Goal: Information Seeking & Learning: Check status

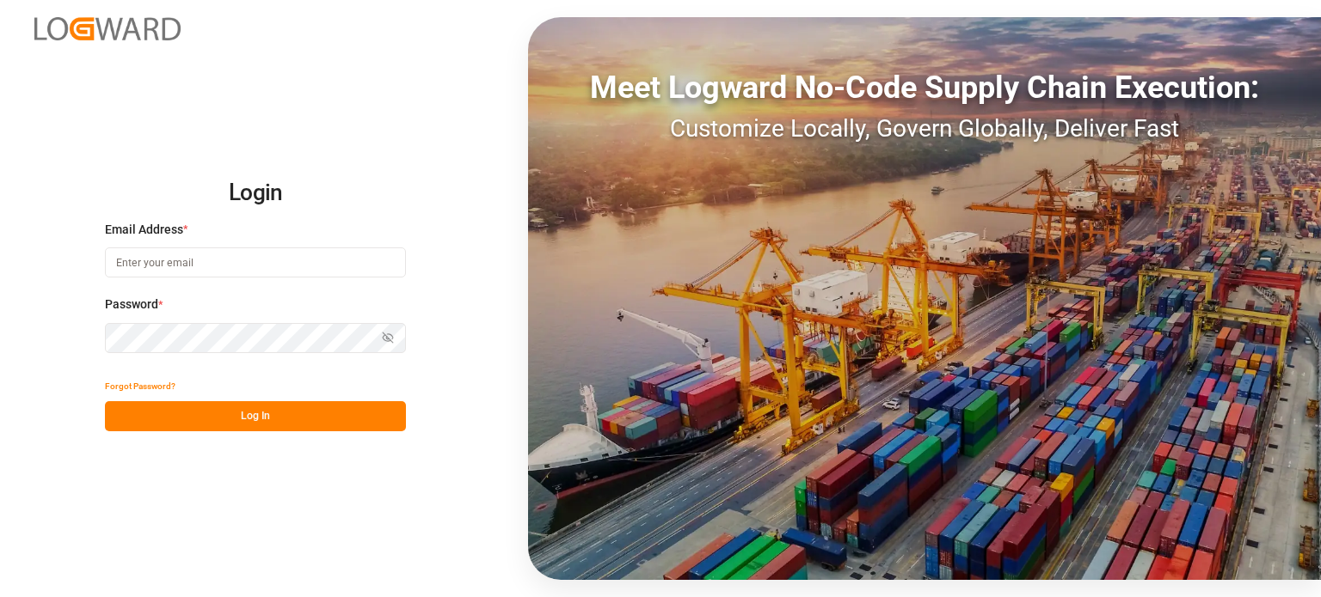
type input "[PERSON_NAME][EMAIL_ADDRESS][PERSON_NAME][DOMAIN_NAME]"
click at [268, 406] on button "Log In" at bounding box center [255, 416] width 301 height 30
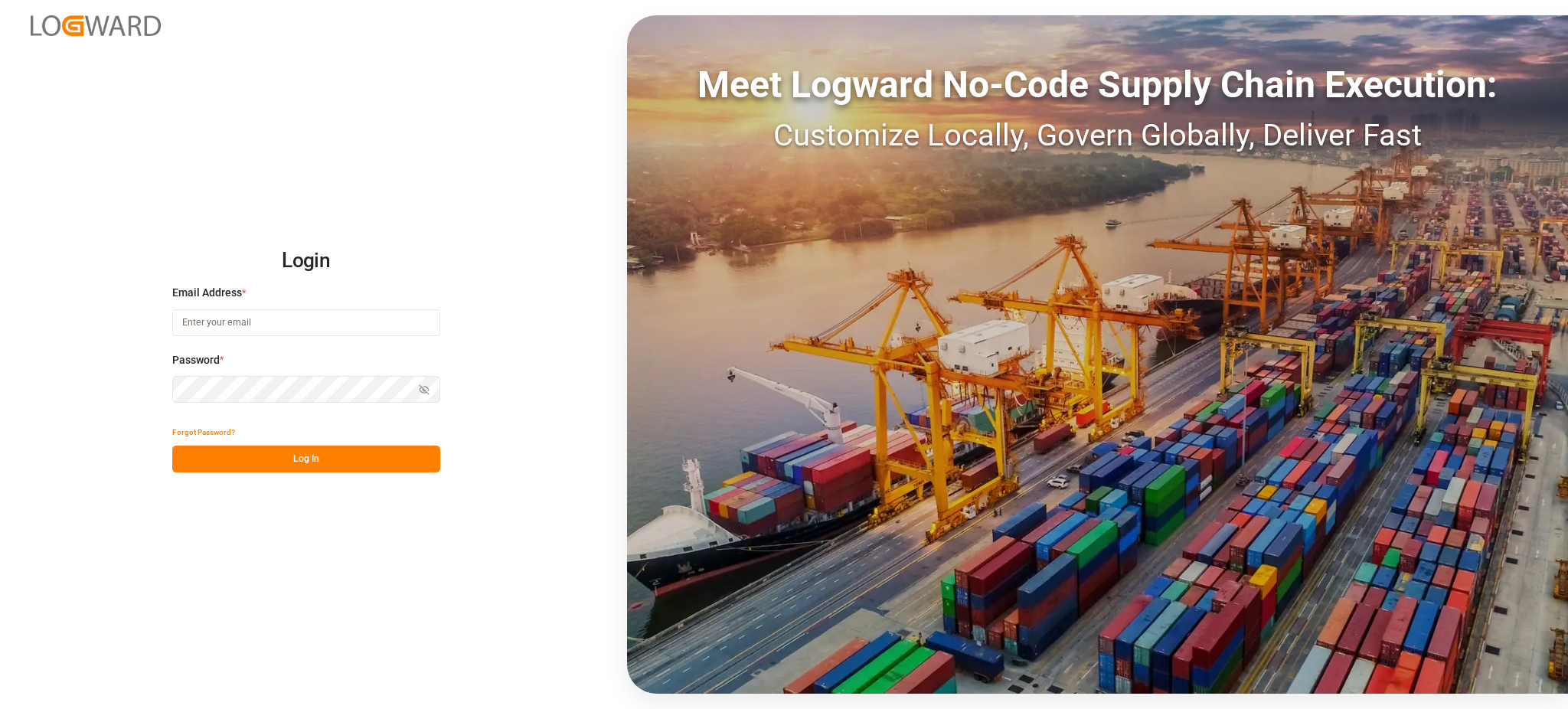
type input "[PERSON_NAME][EMAIL_ADDRESS][PERSON_NAME][DOMAIN_NAME]"
click at [297, 462] on button "Log In" at bounding box center [305, 459] width 268 height 27
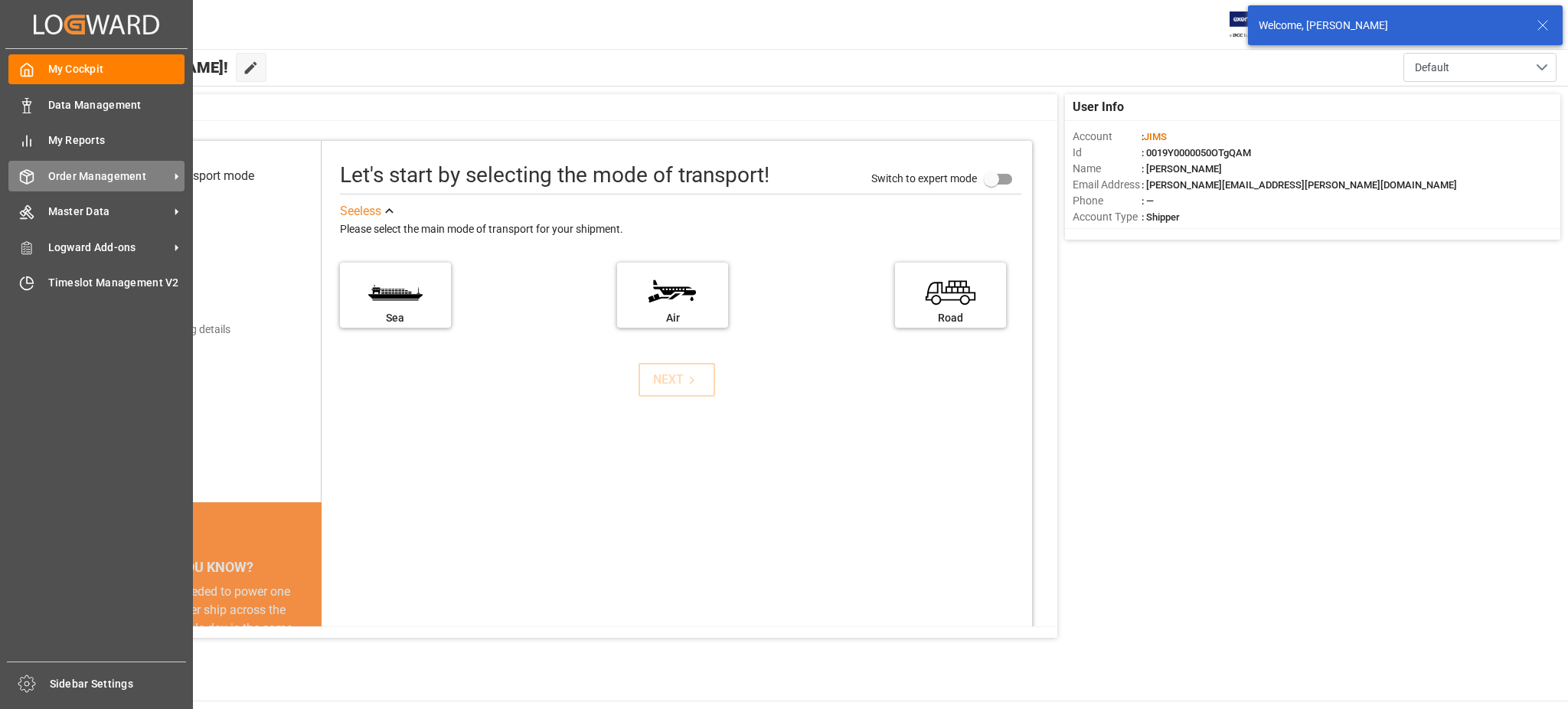
click at [148, 173] on span "Order Management" at bounding box center [109, 176] width 121 height 16
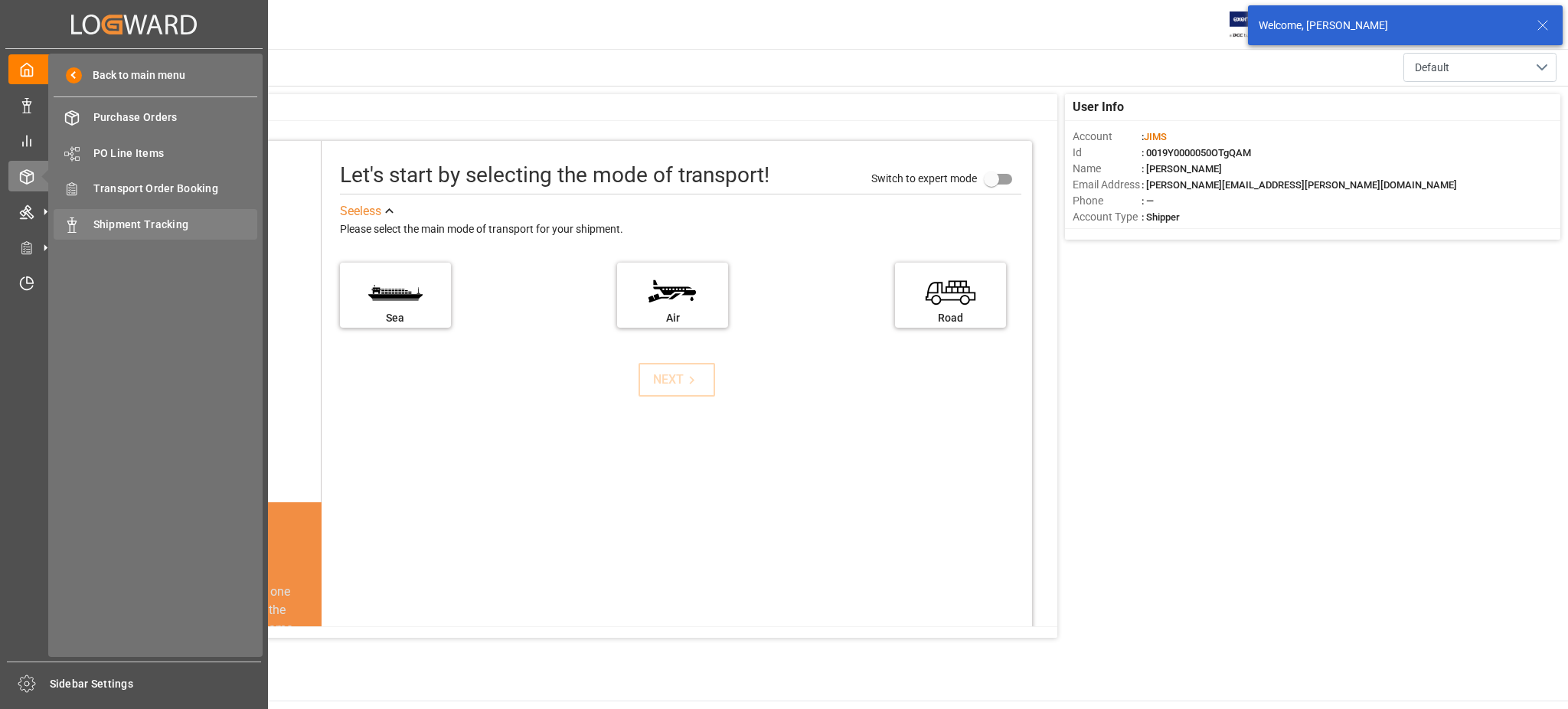
click at [196, 218] on span "Shipment Tracking" at bounding box center [175, 224] width 165 height 16
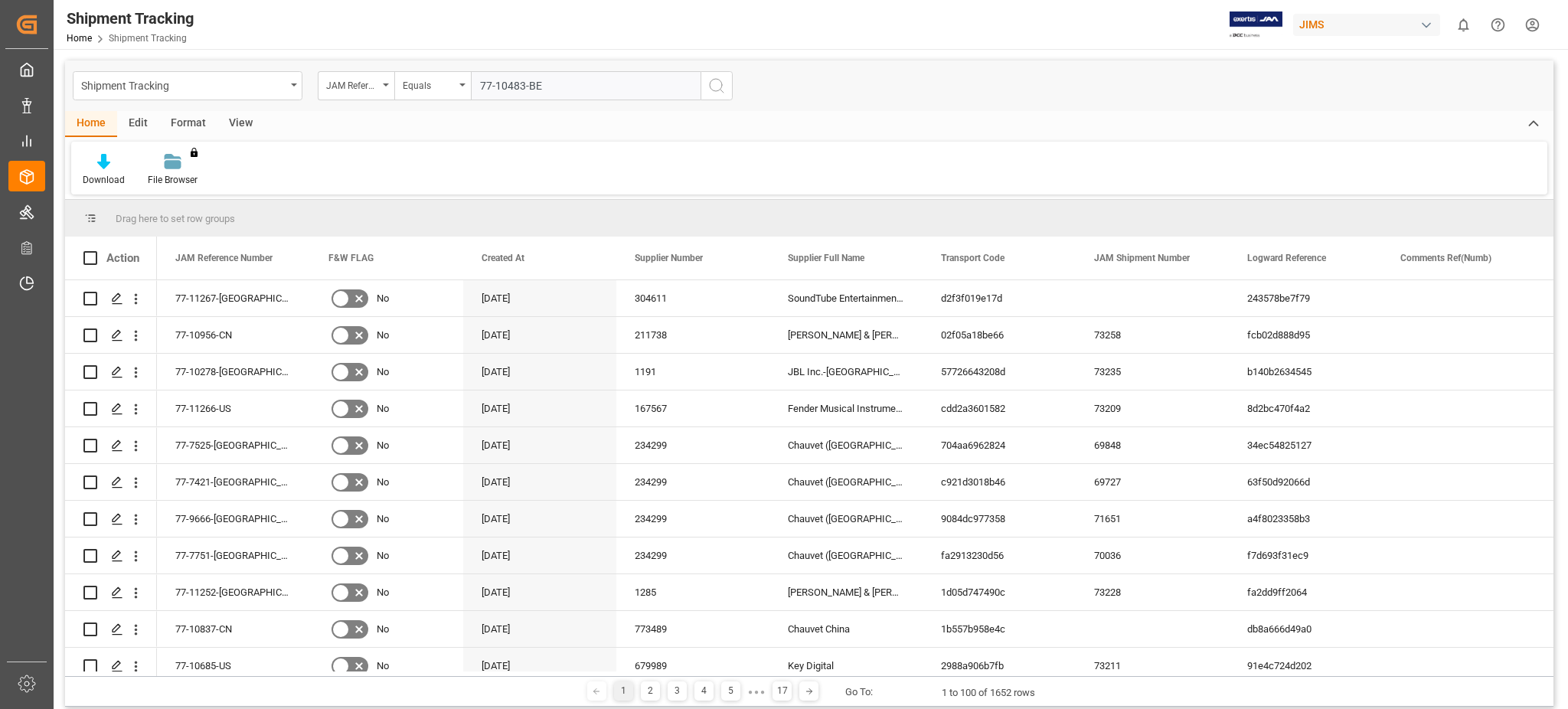
type input "77-10483-BE"
click at [707, 86] on icon "search button" at bounding box center [716, 86] width 19 height 19
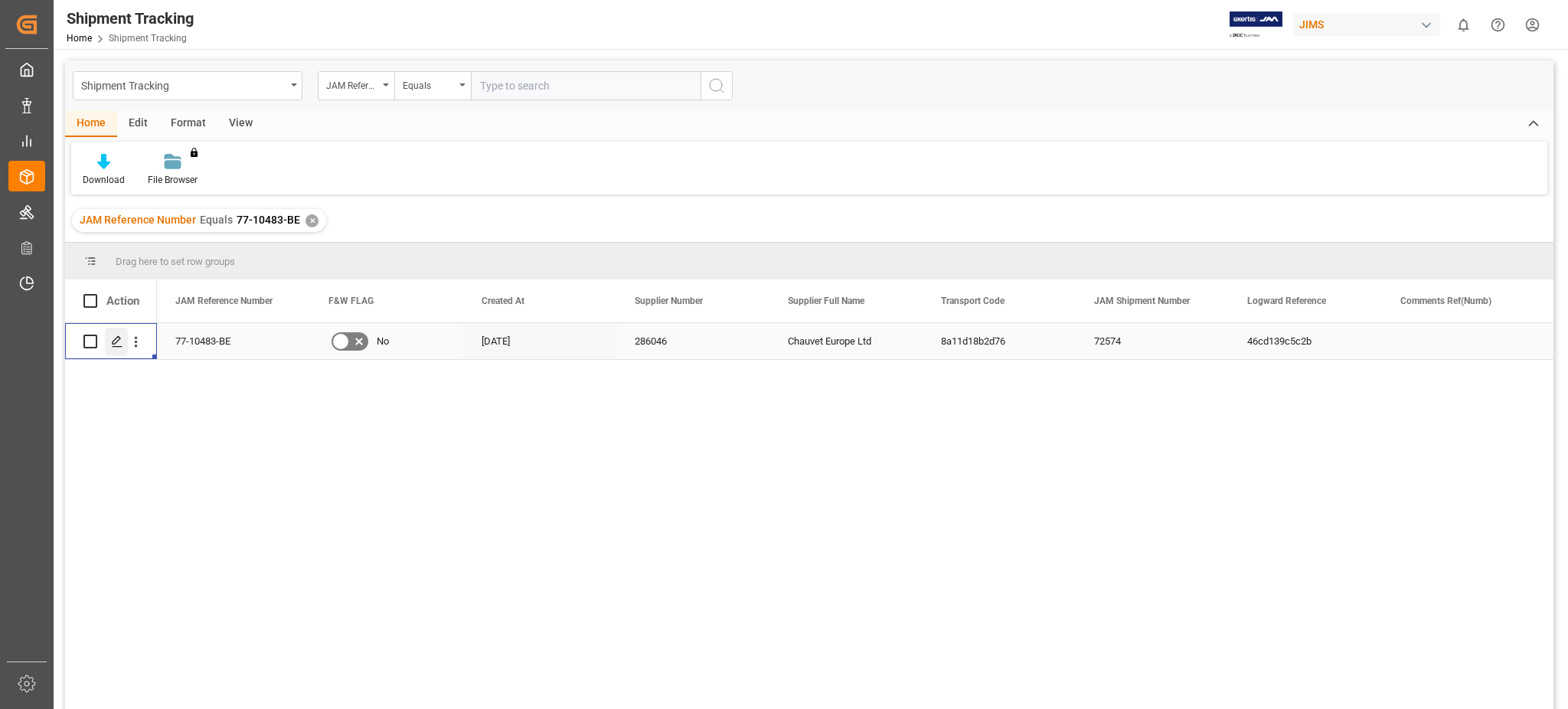
click at [118, 338] on icon "Press SPACE to select this row." at bounding box center [118, 342] width 12 height 12
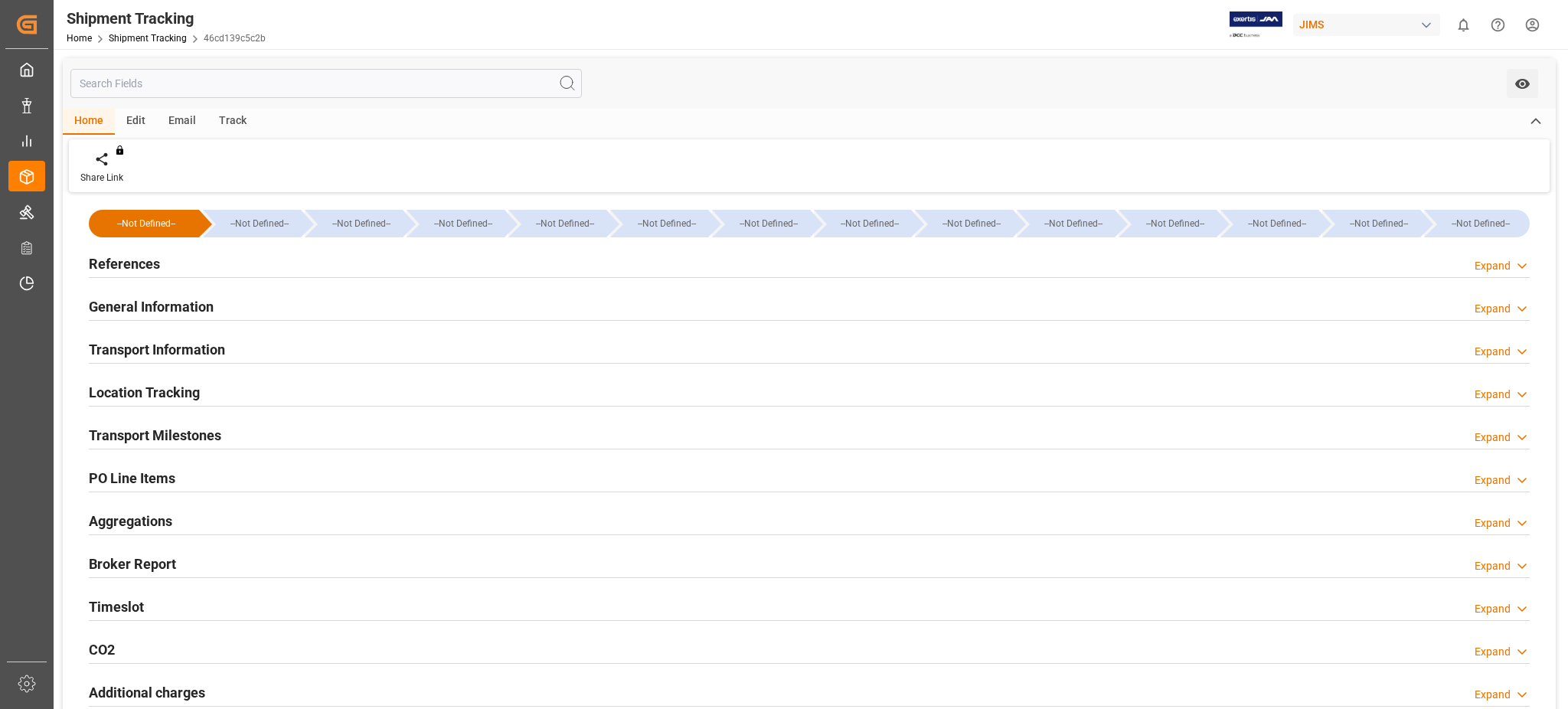
type input "45414"
click at [149, 599] on div "Timeslot Expand" at bounding box center [809, 606] width 1441 height 29
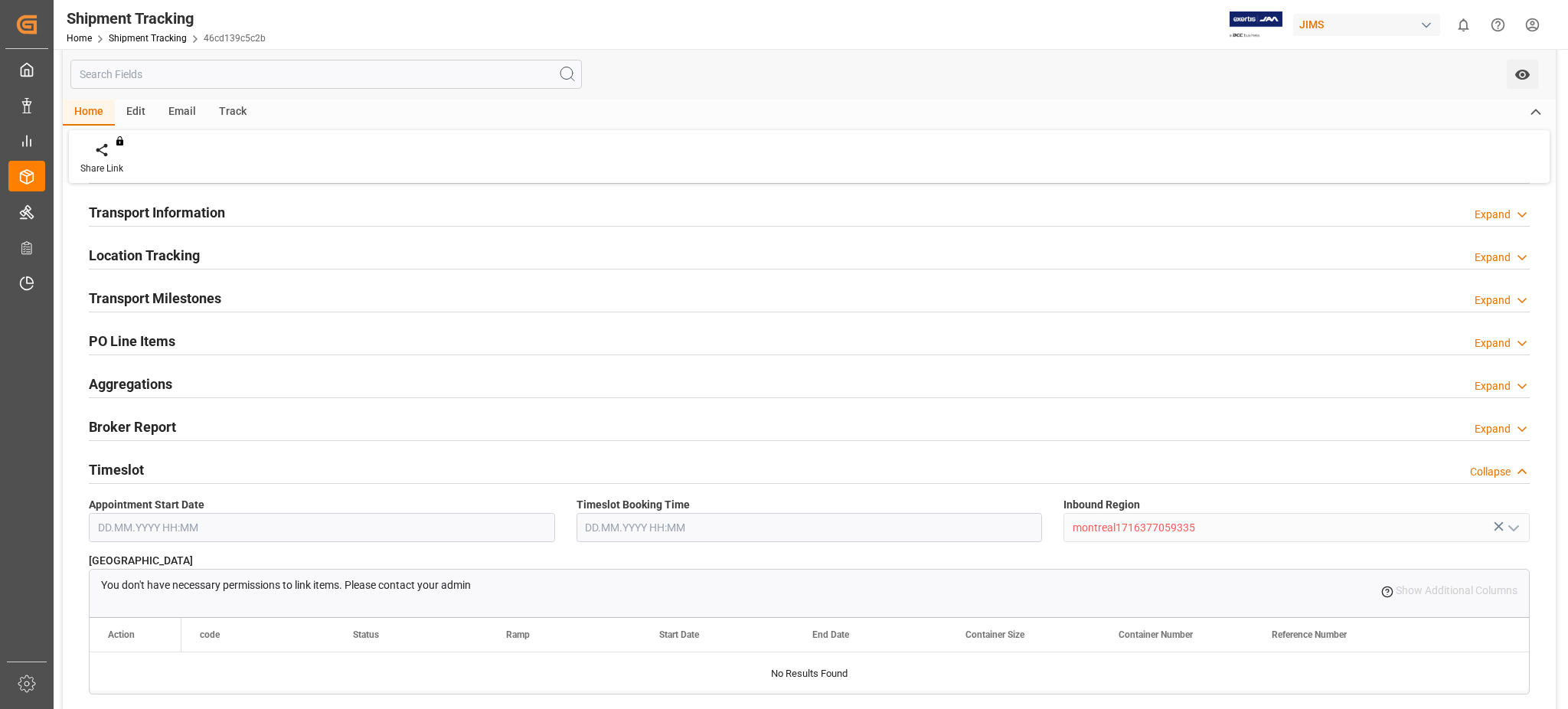
scroll to position [102, 0]
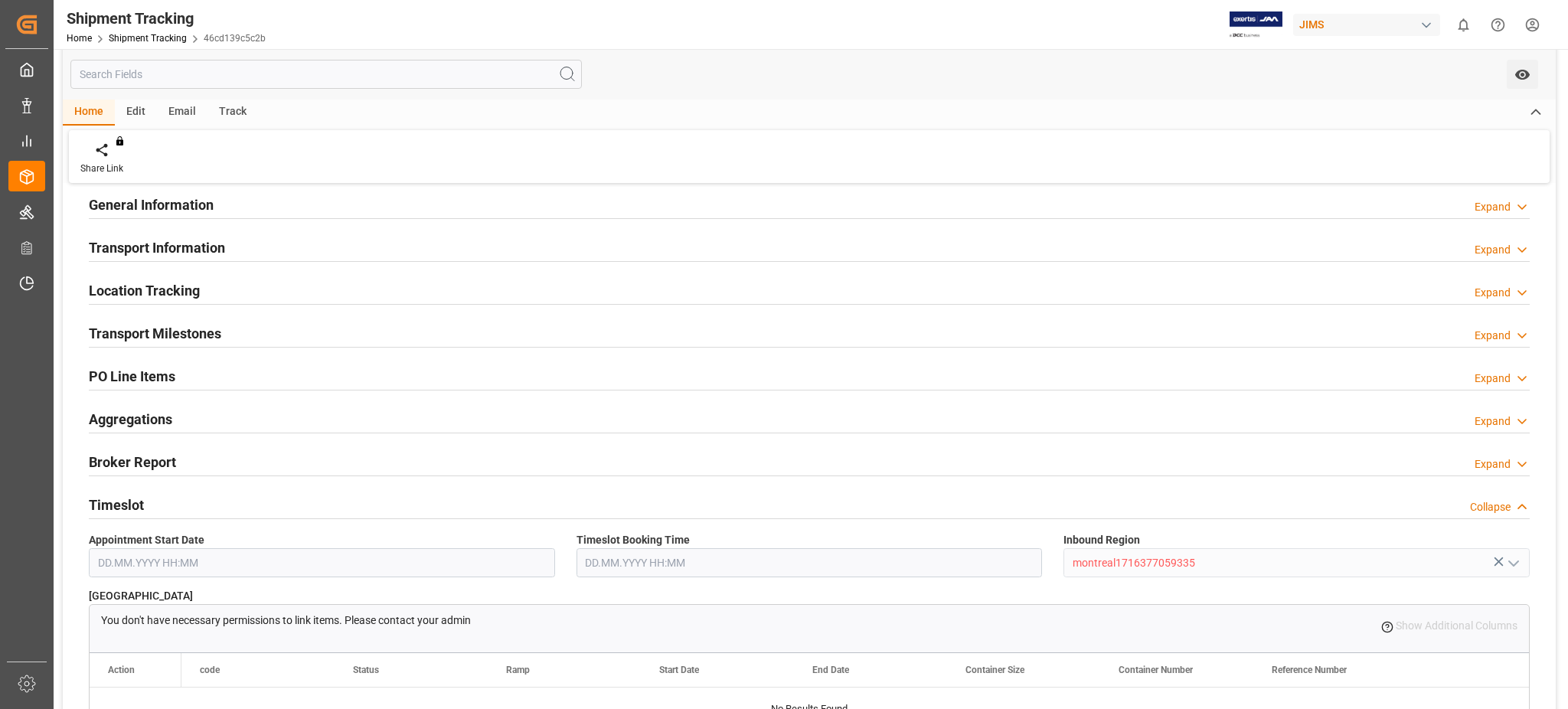
click at [132, 499] on h2 "Timeslot" at bounding box center [117, 504] width 55 height 20
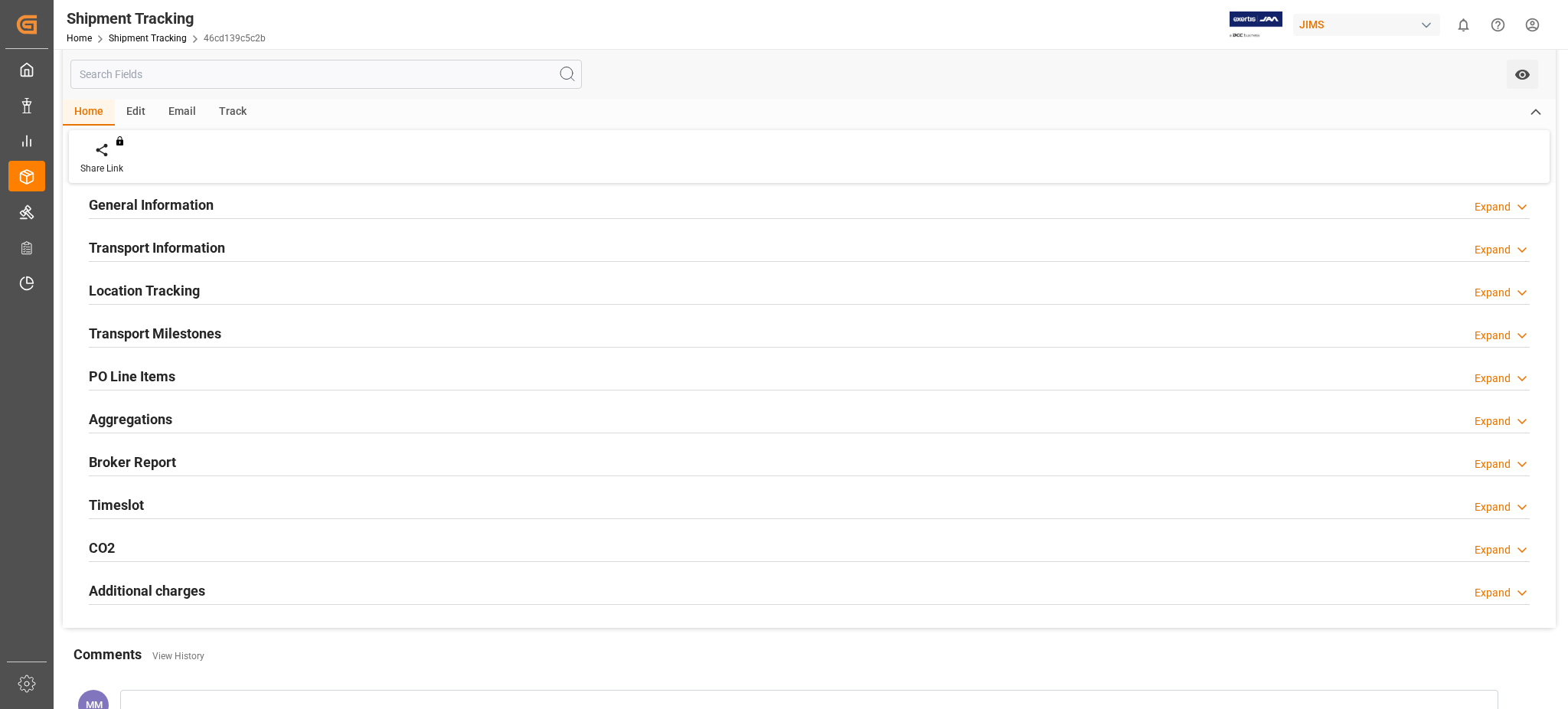
click at [199, 230] on div "Transport Information Expand" at bounding box center [809, 248] width 1462 height 43
click at [203, 241] on h2 "Transport Information" at bounding box center [157, 248] width 136 height 20
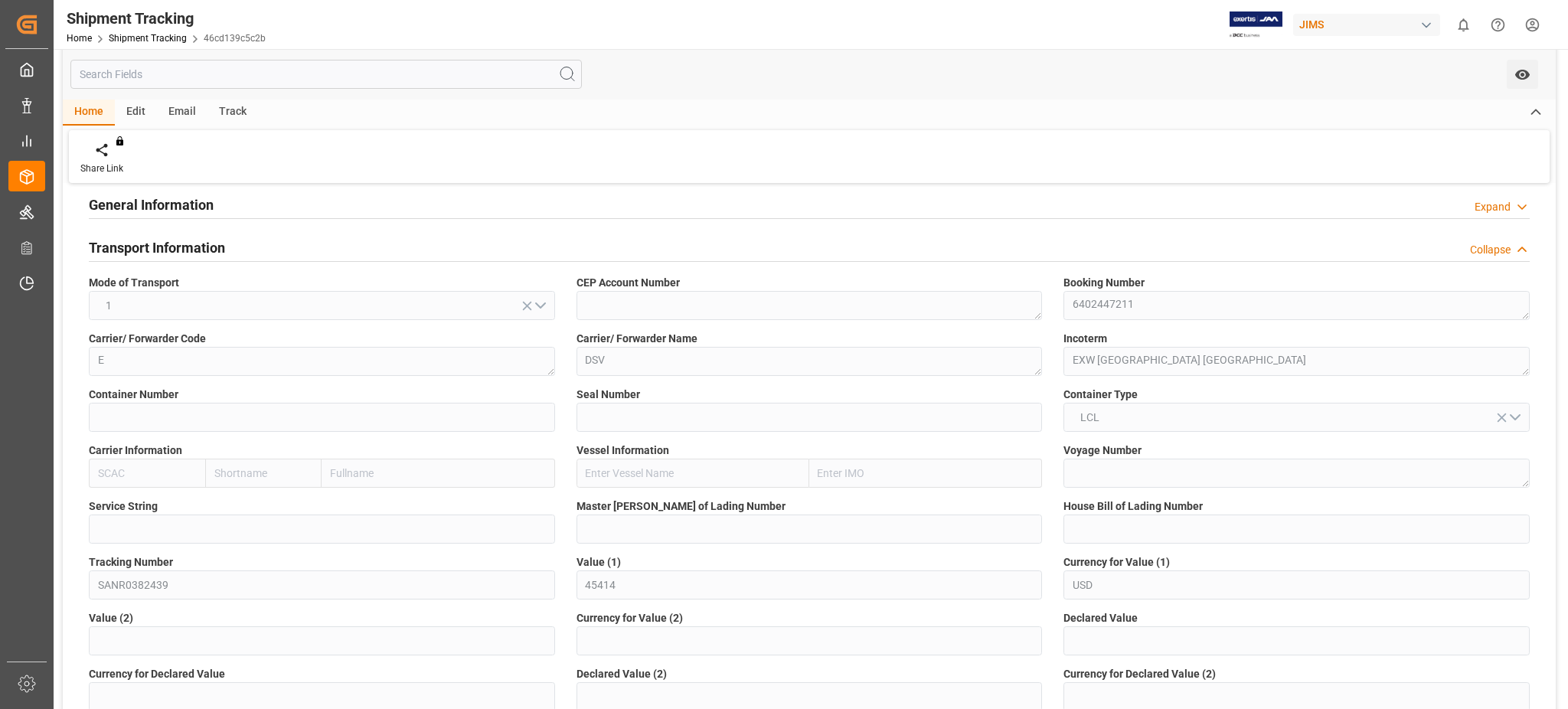
click at [81, 583] on div "Tracking Number SANR0382439" at bounding box center [322, 576] width 488 height 56
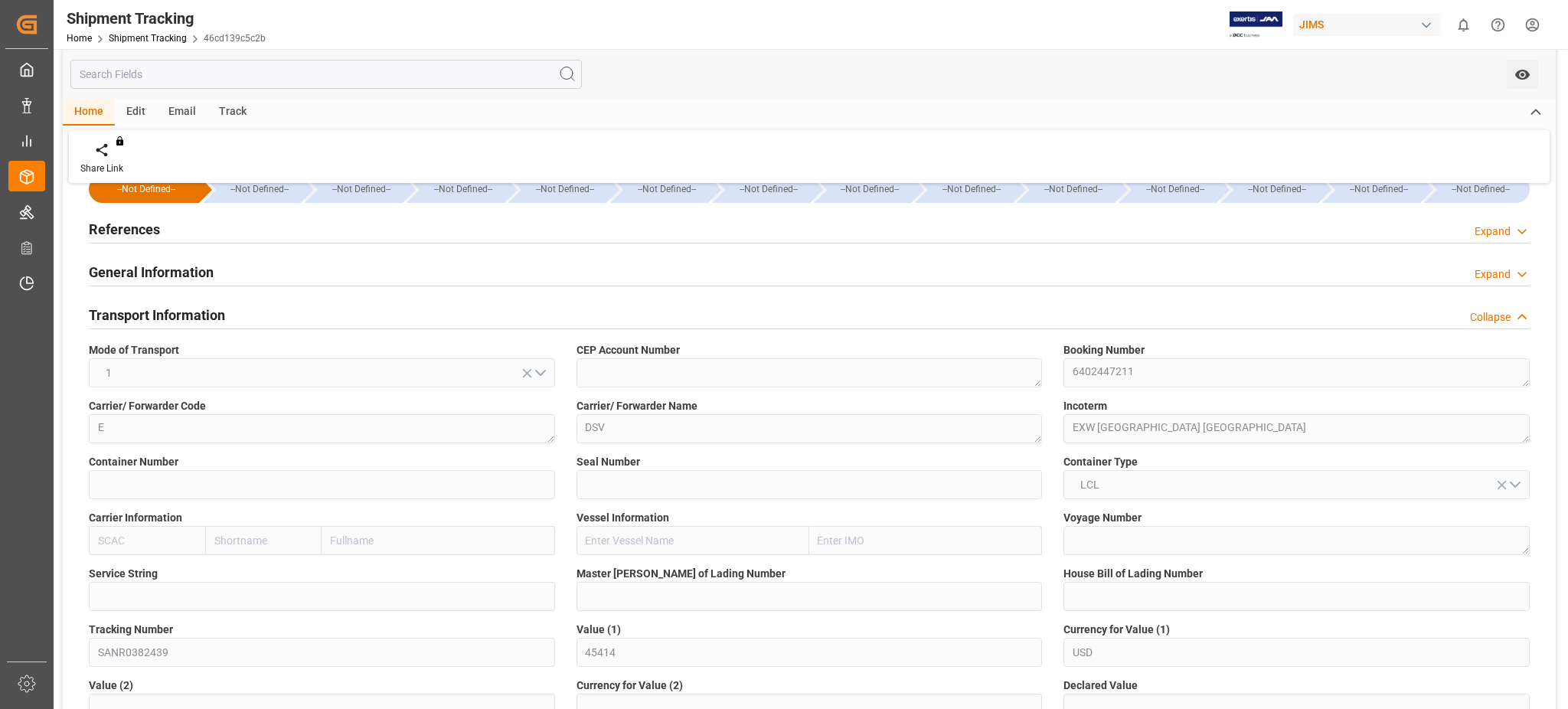
scroll to position [0, 0]
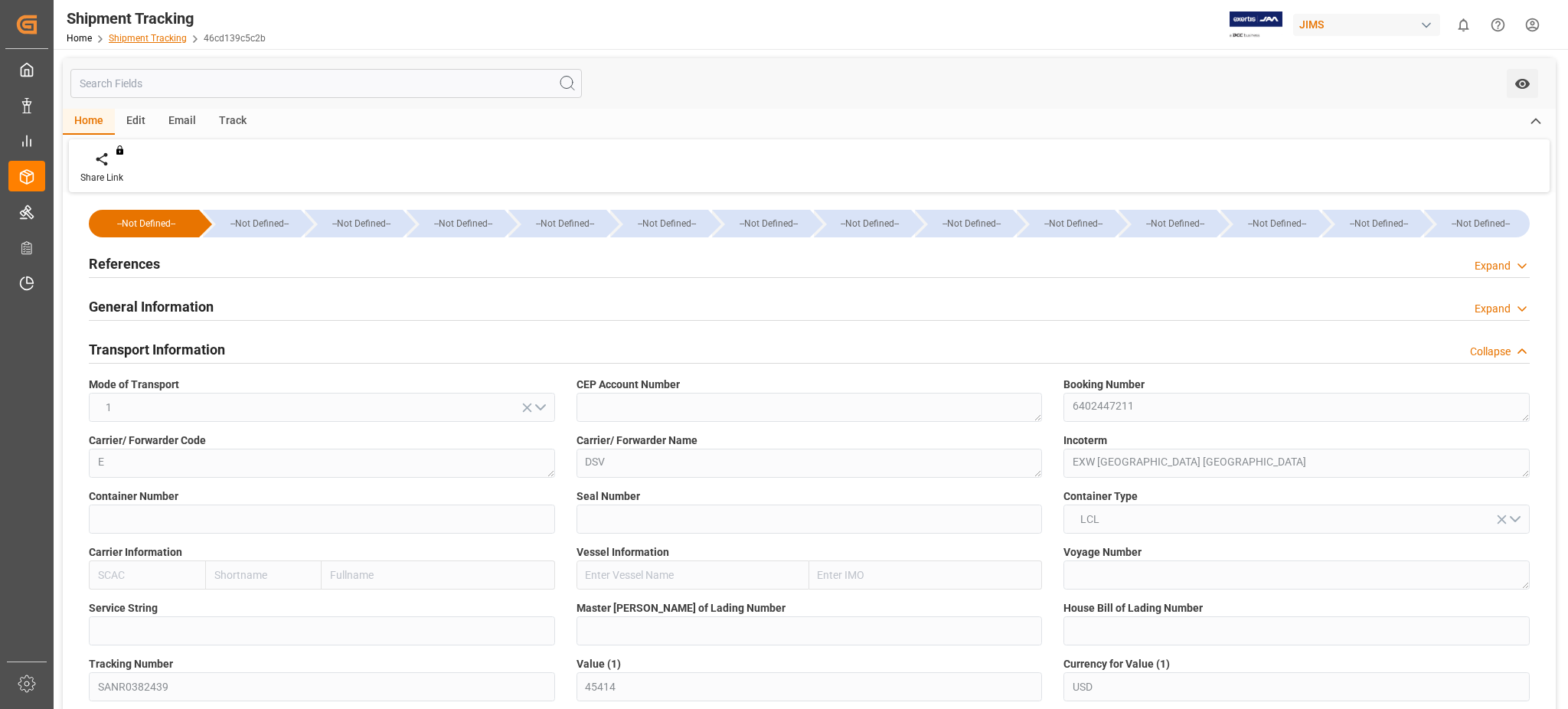
click at [143, 33] on link "Shipment Tracking" at bounding box center [148, 38] width 78 height 11
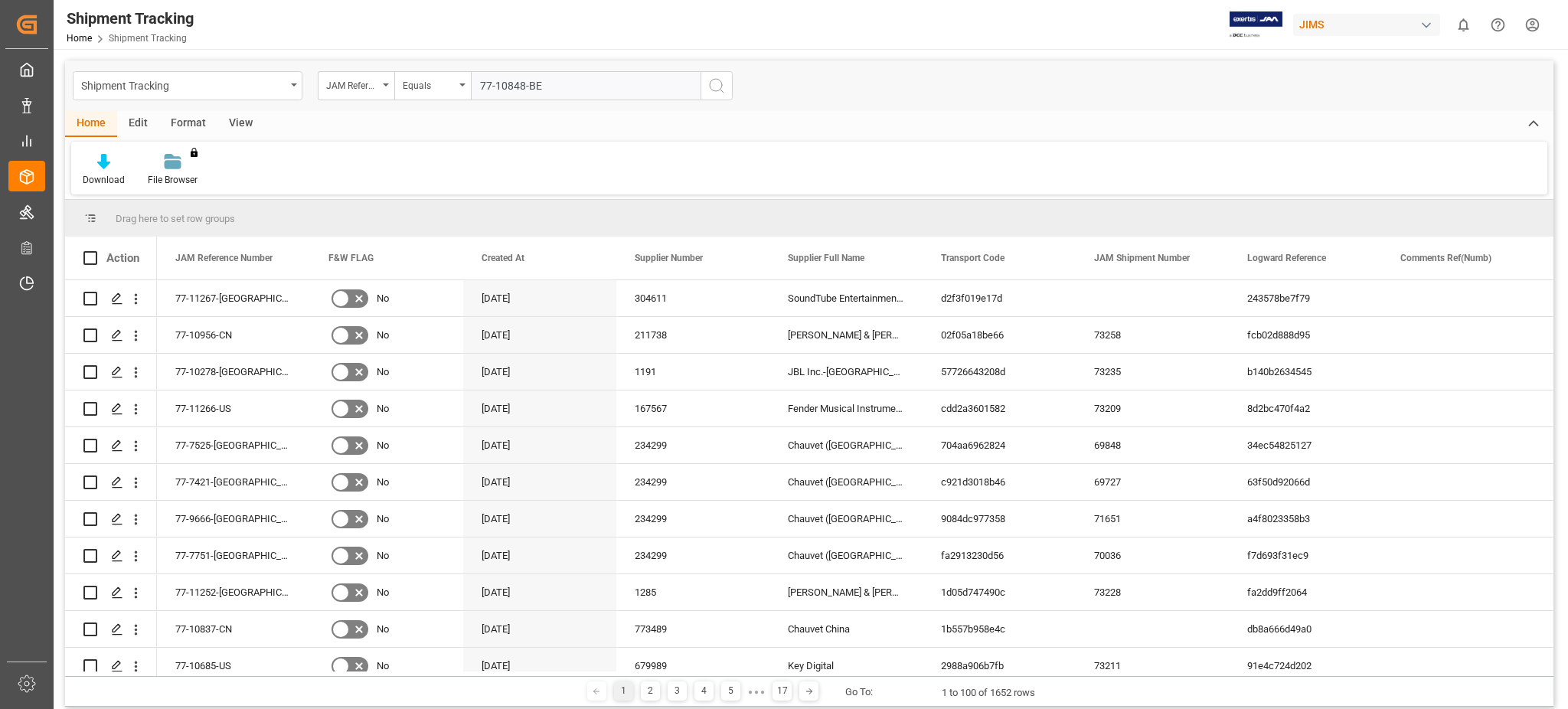
type input "77-10848-BE"
click at [723, 83] on icon "search button" at bounding box center [716, 86] width 19 height 19
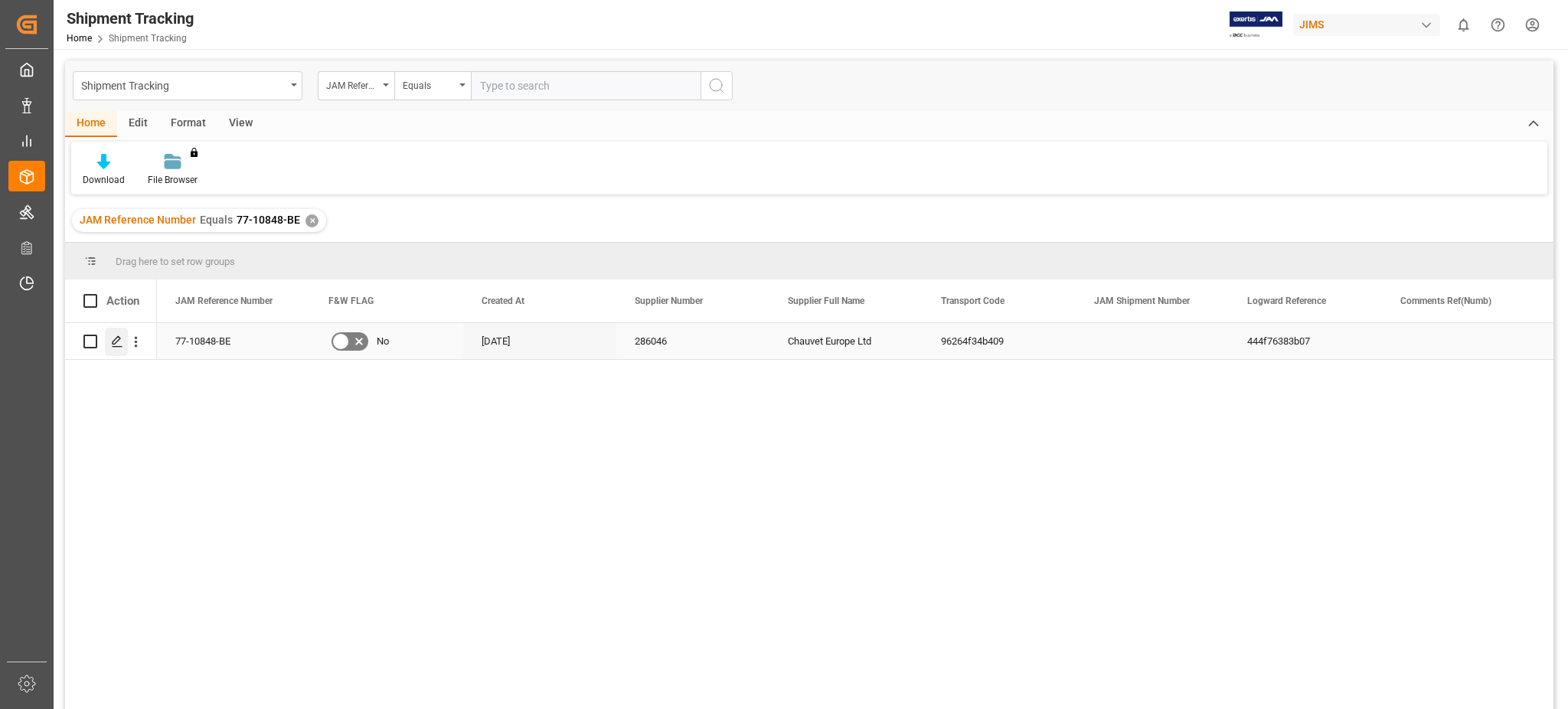
click at [118, 339] on icon "Press SPACE to select this row." at bounding box center [118, 342] width 12 height 12
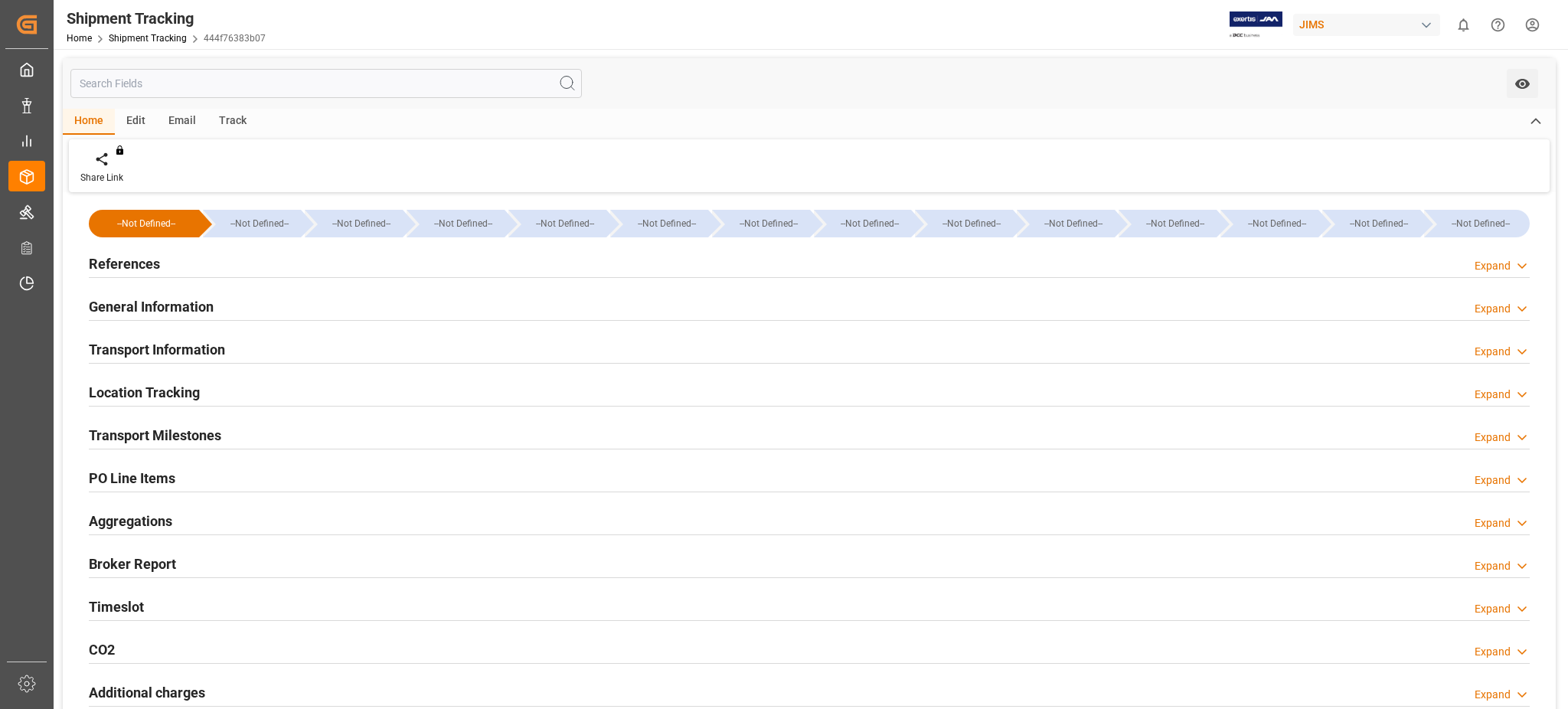
scroll to position [102, 0]
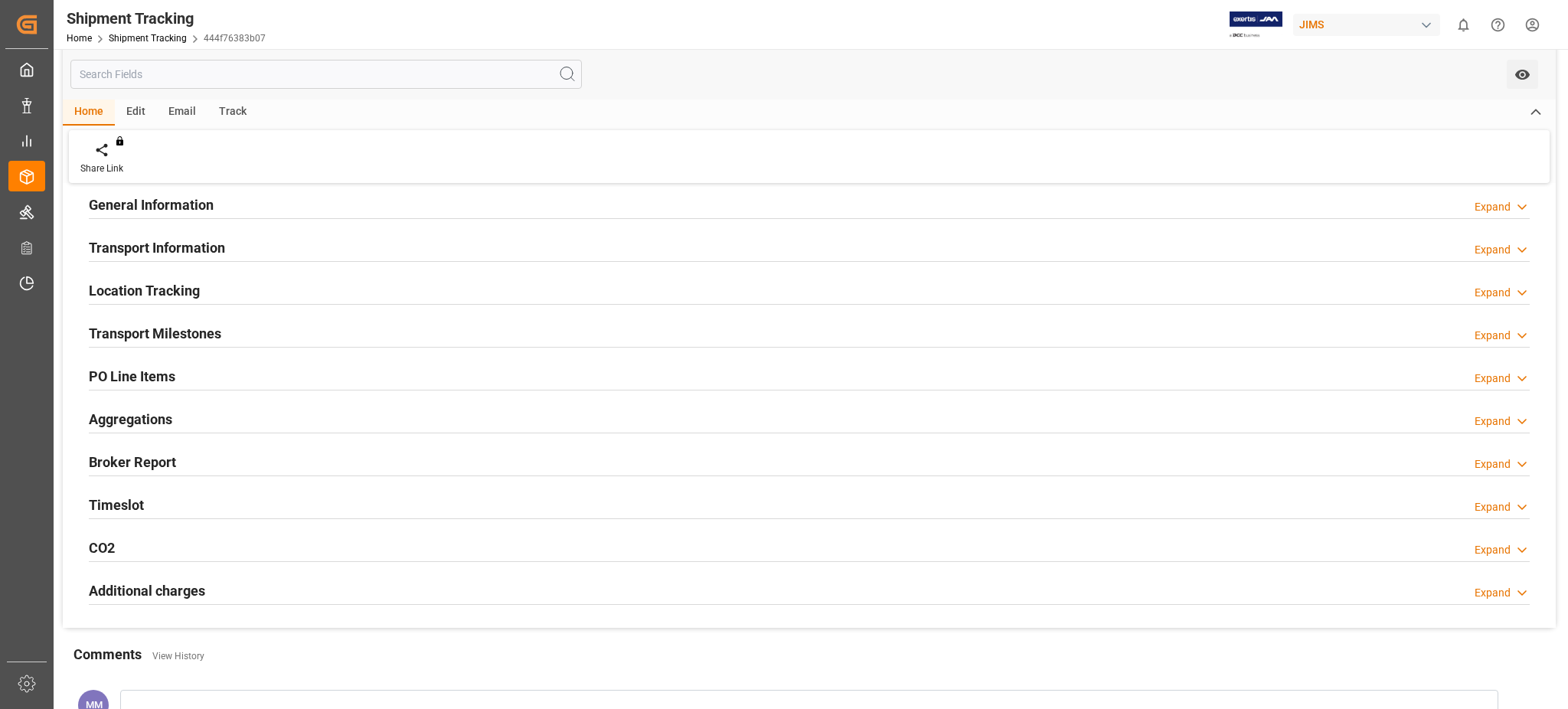
click at [154, 256] on h2 "Transport Information" at bounding box center [157, 248] width 136 height 20
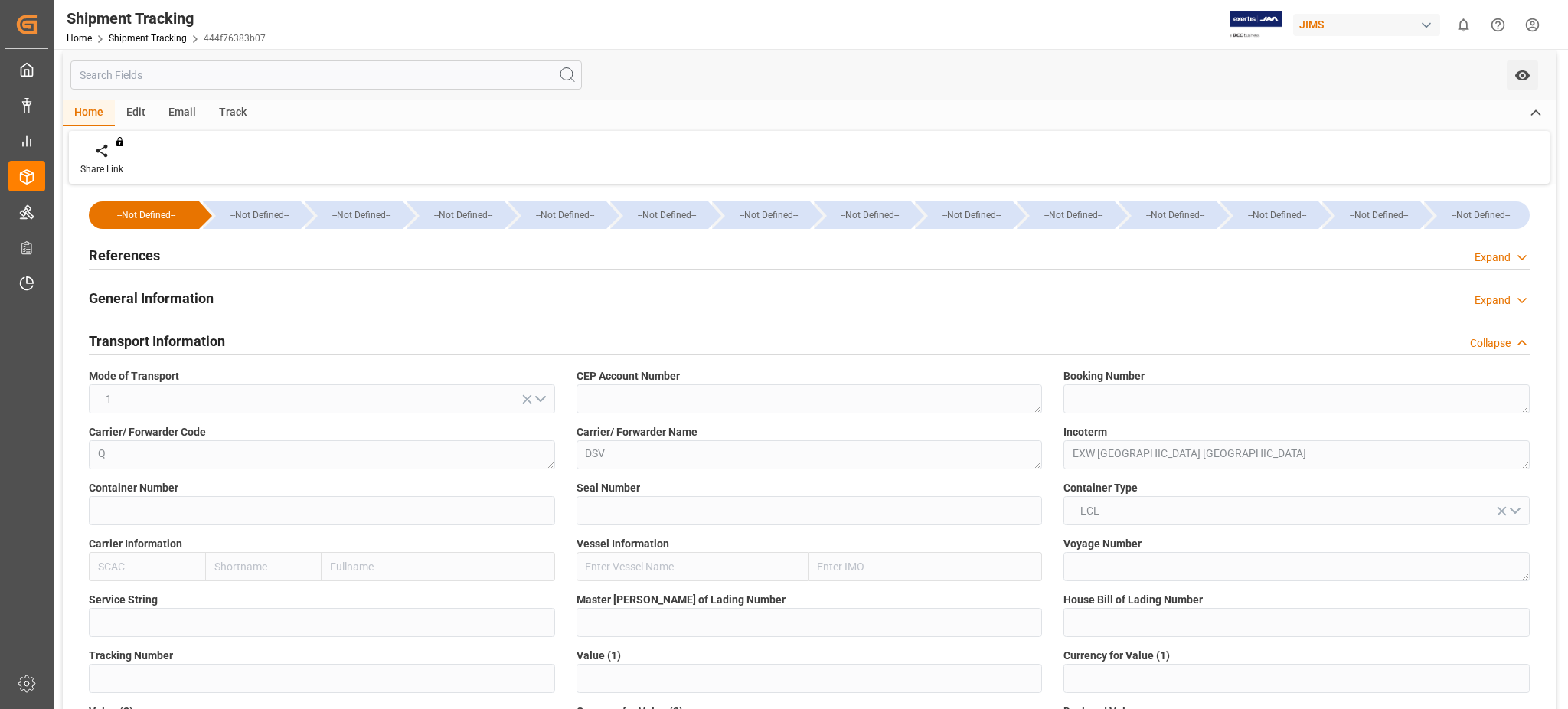
scroll to position [0, 0]
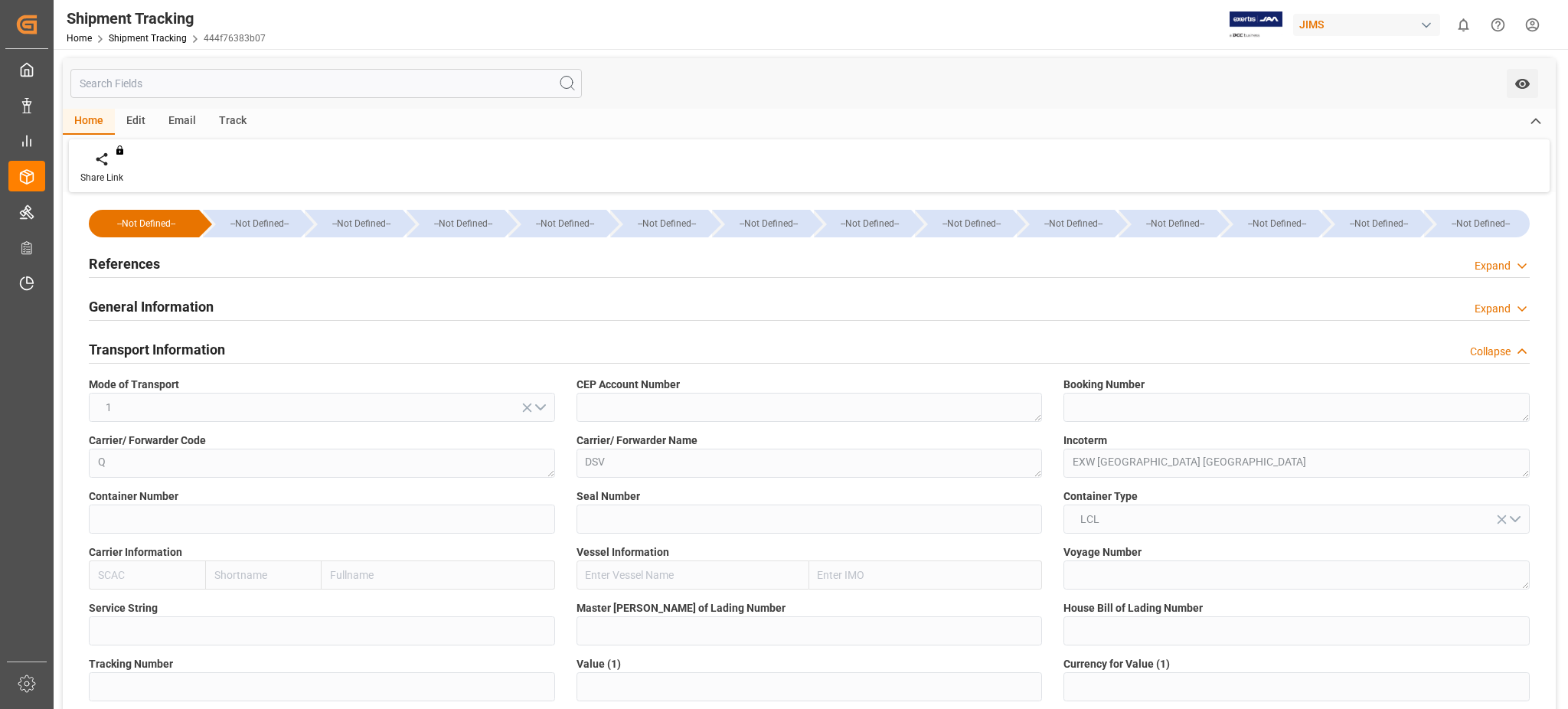
click at [156, 342] on h2 "Transport Information" at bounding box center [157, 349] width 136 height 20
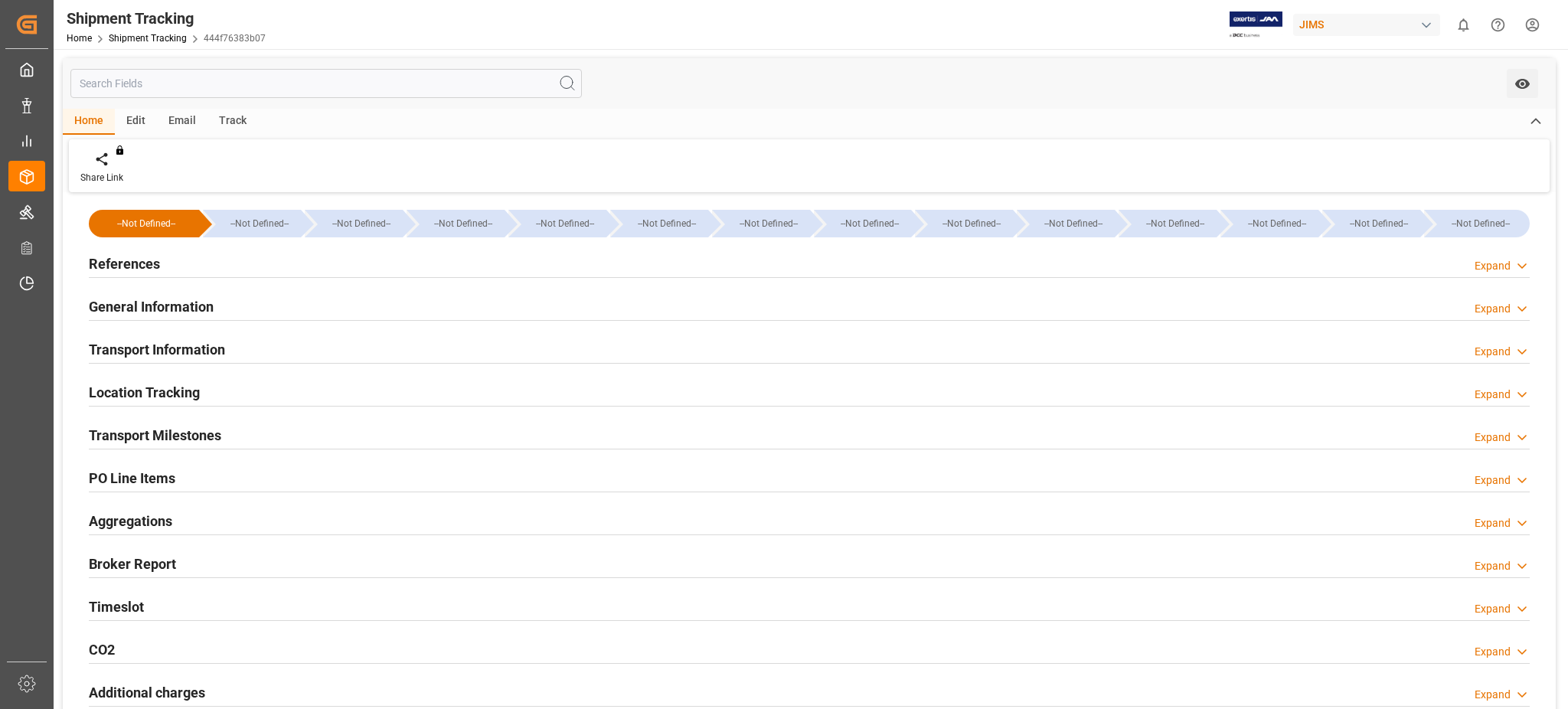
click at [163, 300] on h2 "General Information" at bounding box center [151, 306] width 125 height 20
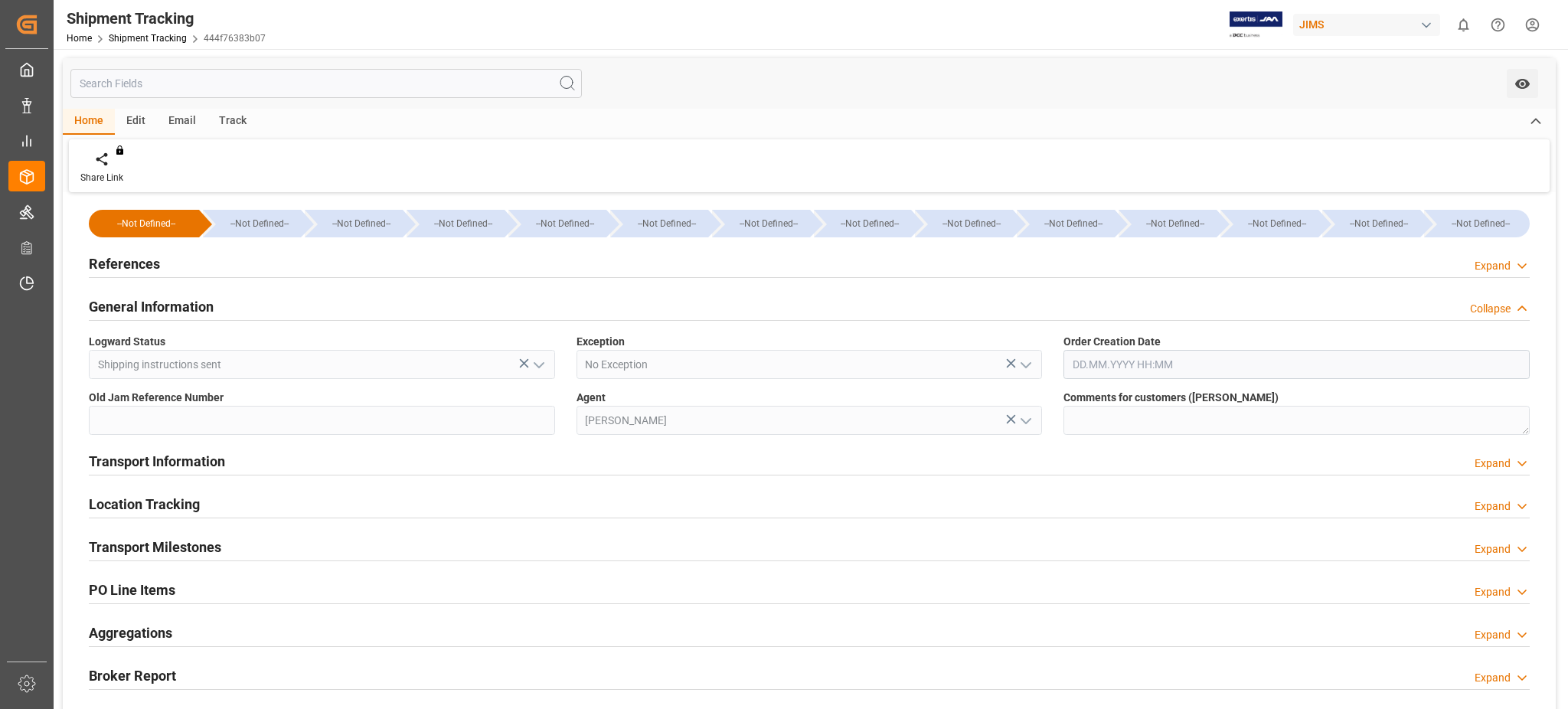
click at [163, 300] on h2 "General Information" at bounding box center [151, 306] width 125 height 20
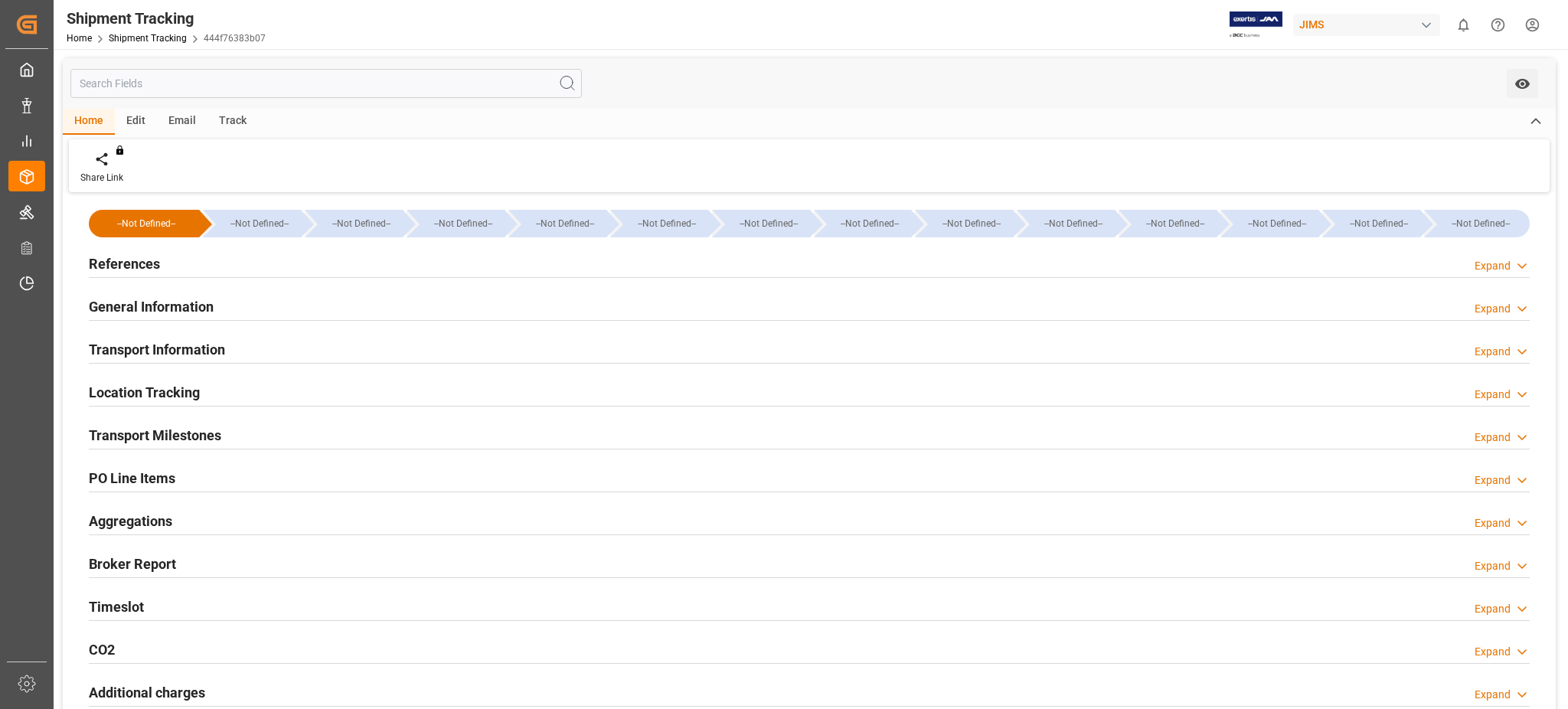
click at [163, 268] on div "References Expand" at bounding box center [809, 263] width 1441 height 29
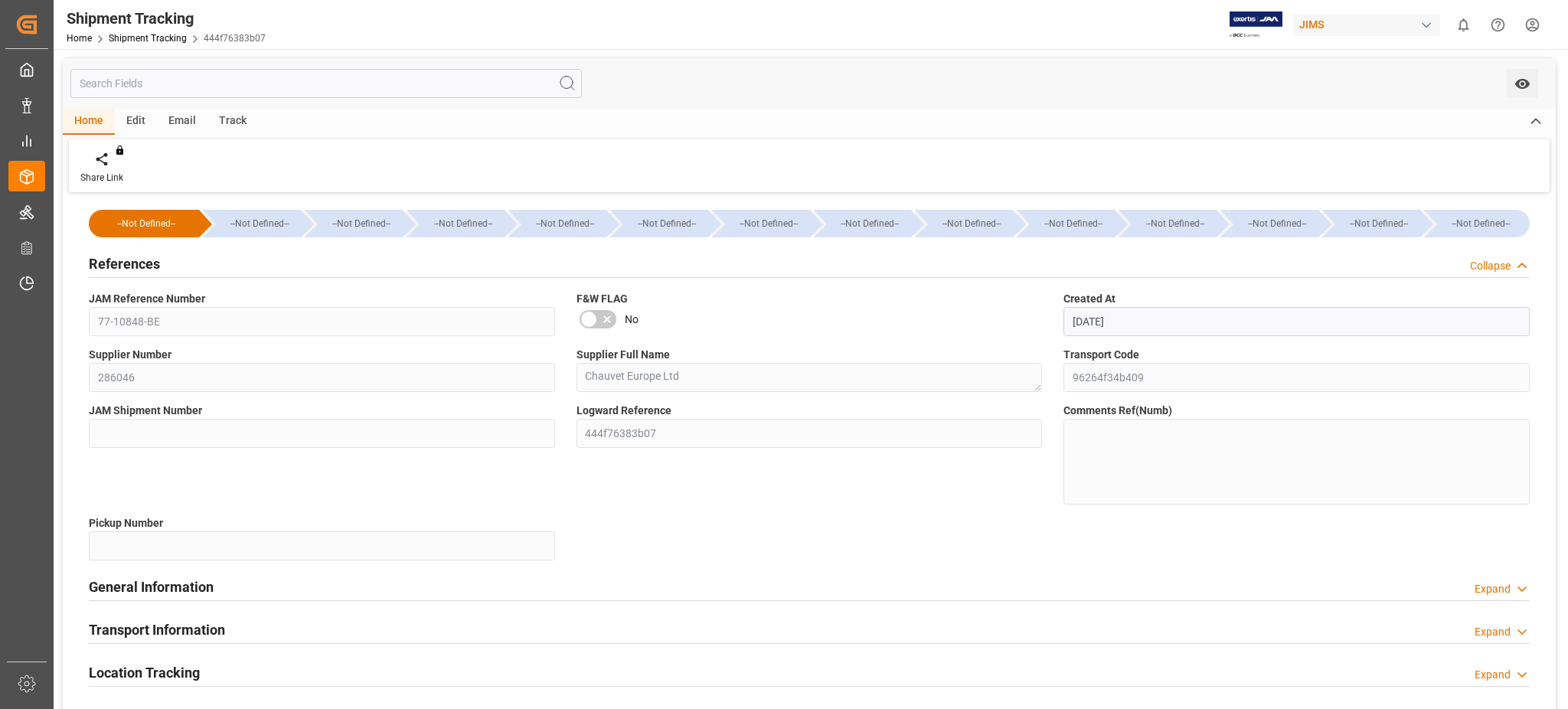
click at [163, 268] on div "References Collapse" at bounding box center [809, 263] width 1441 height 29
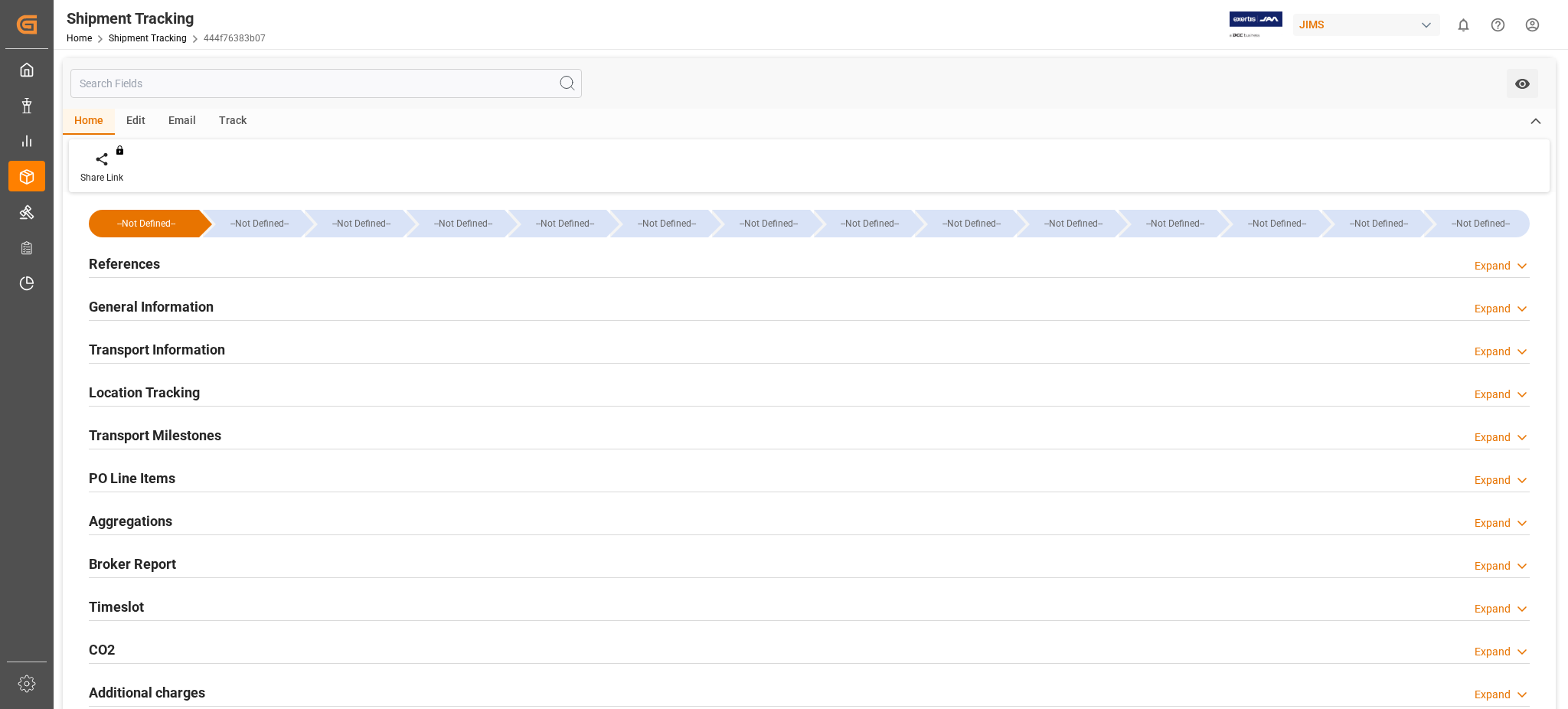
click at [175, 390] on h2 "Location Tracking" at bounding box center [144, 392] width 111 height 20
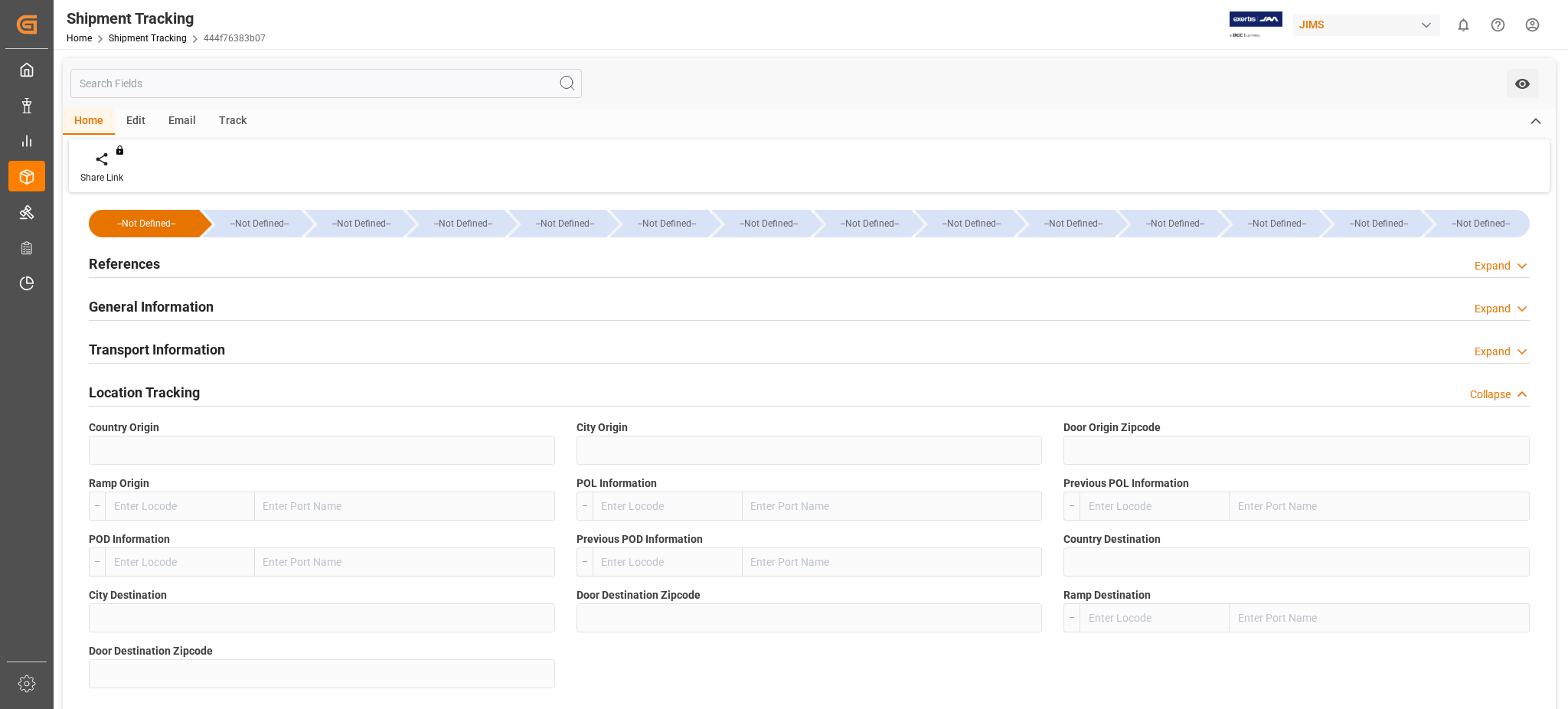
click at [175, 390] on h2 "Location Tracking" at bounding box center [144, 392] width 111 height 20
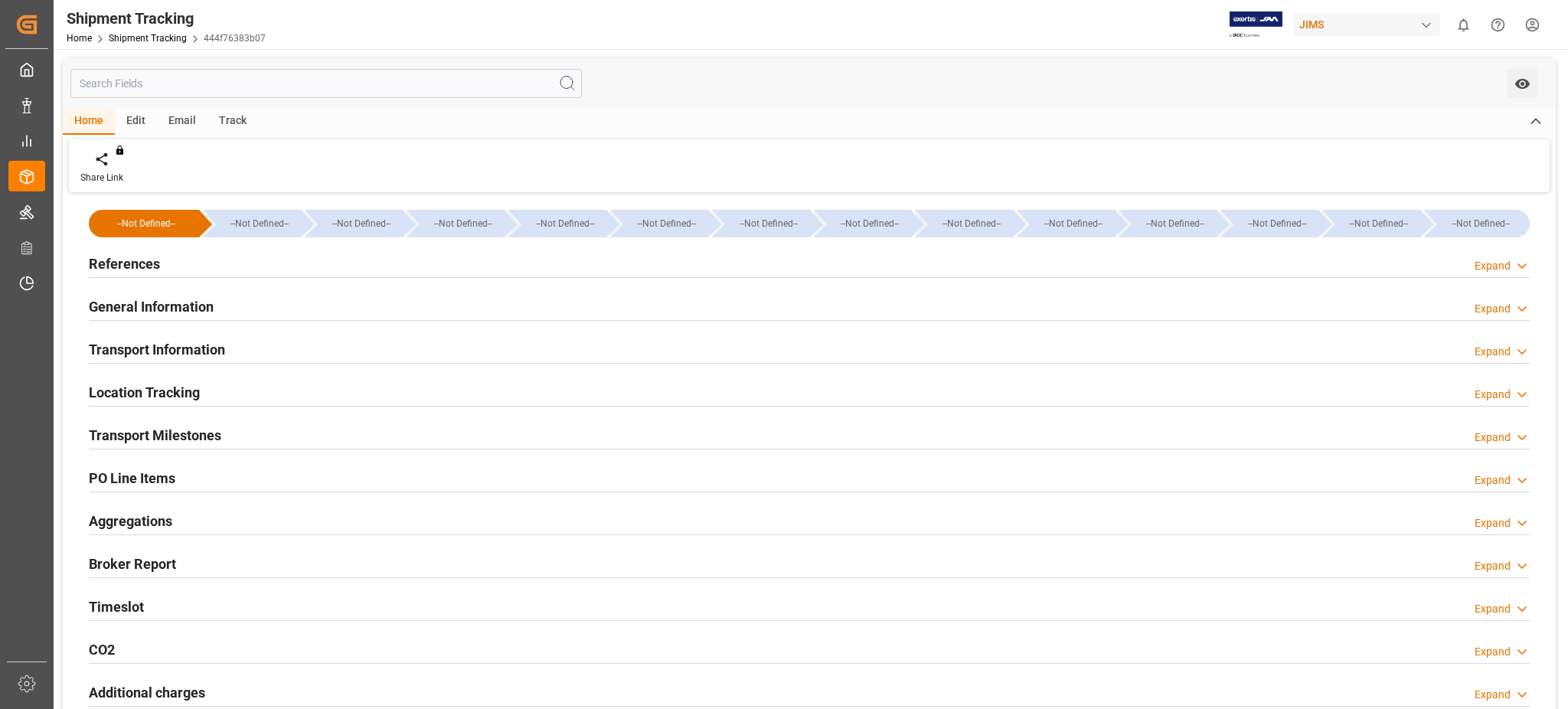
click at [177, 438] on h2 "Transport Milestones" at bounding box center [155, 435] width 133 height 20
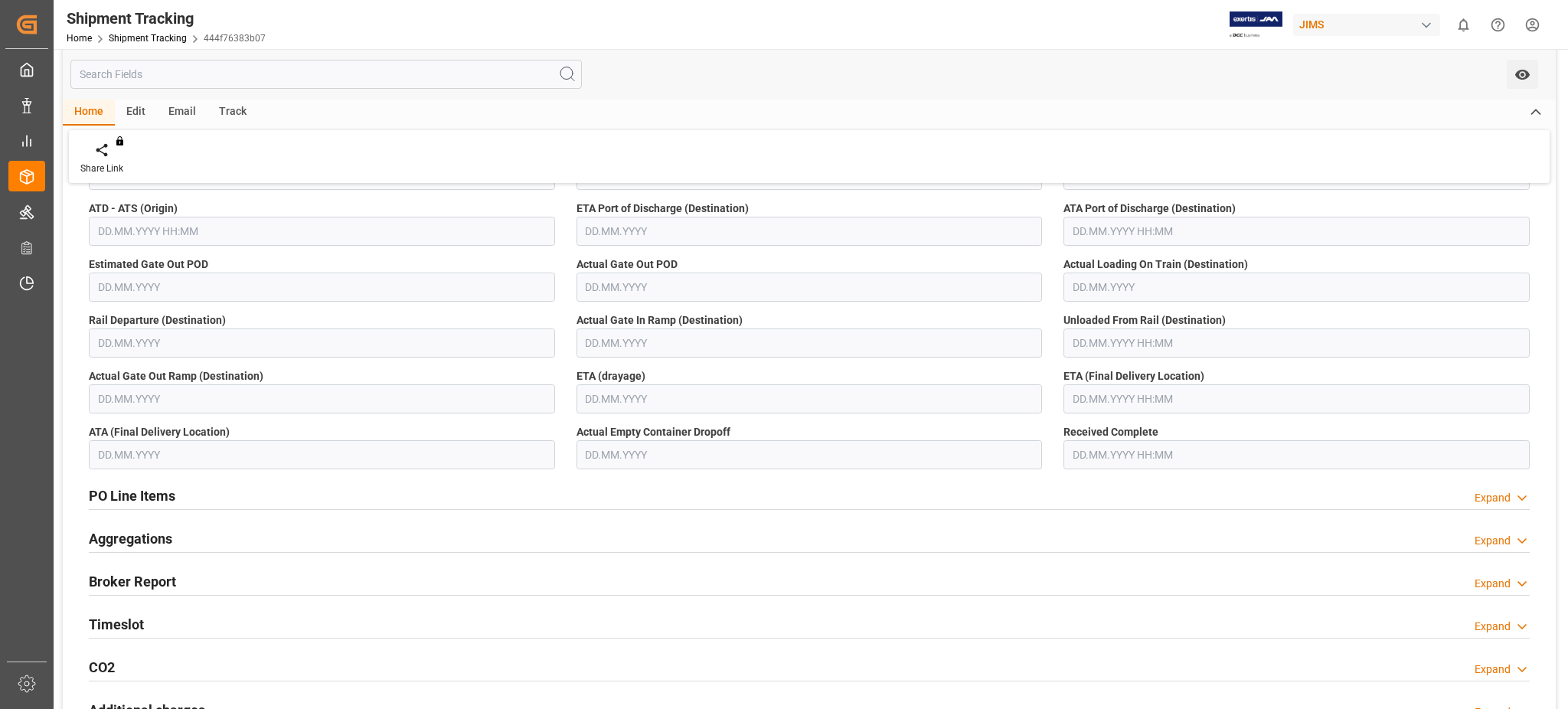
scroll to position [408, 0]
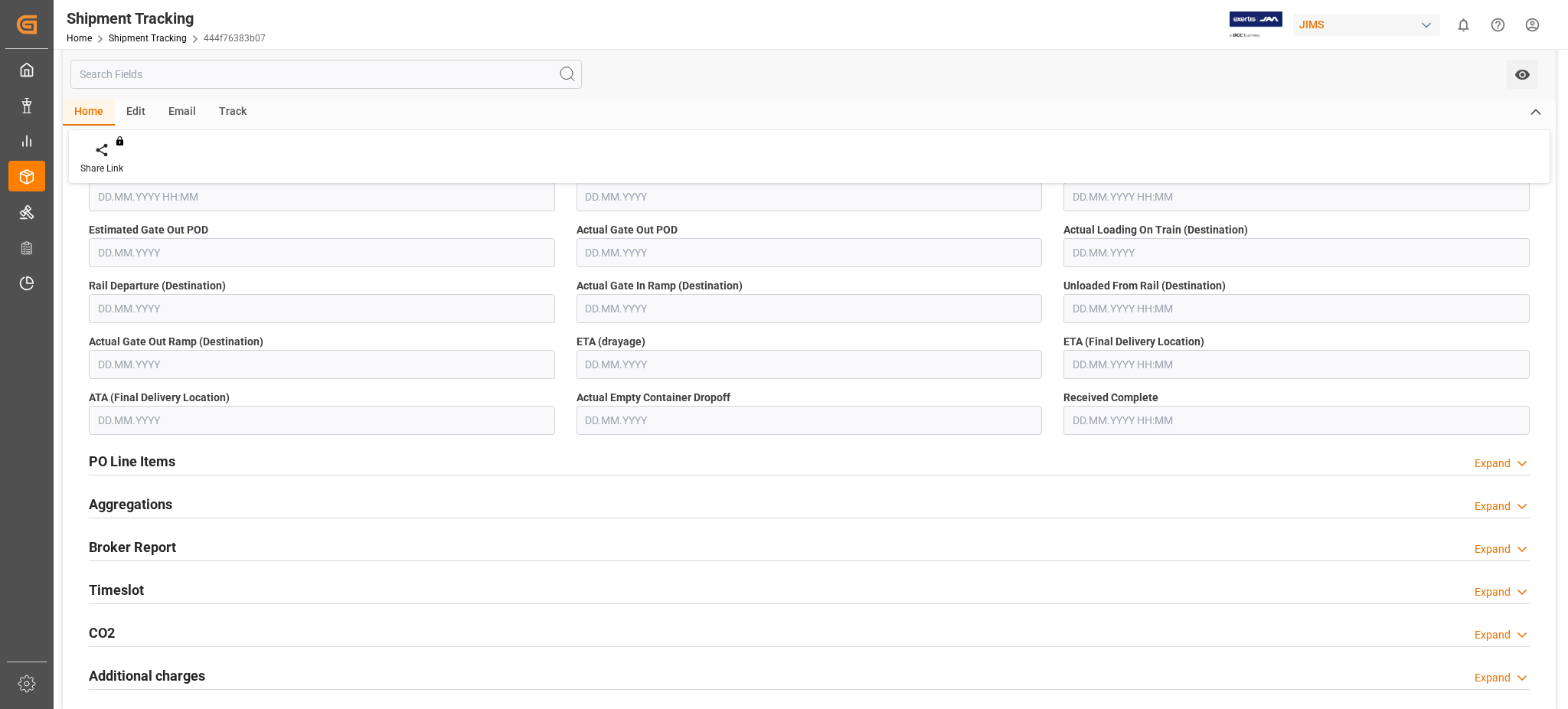
click at [172, 454] on h2 "PO Line Items" at bounding box center [132, 460] width 86 height 20
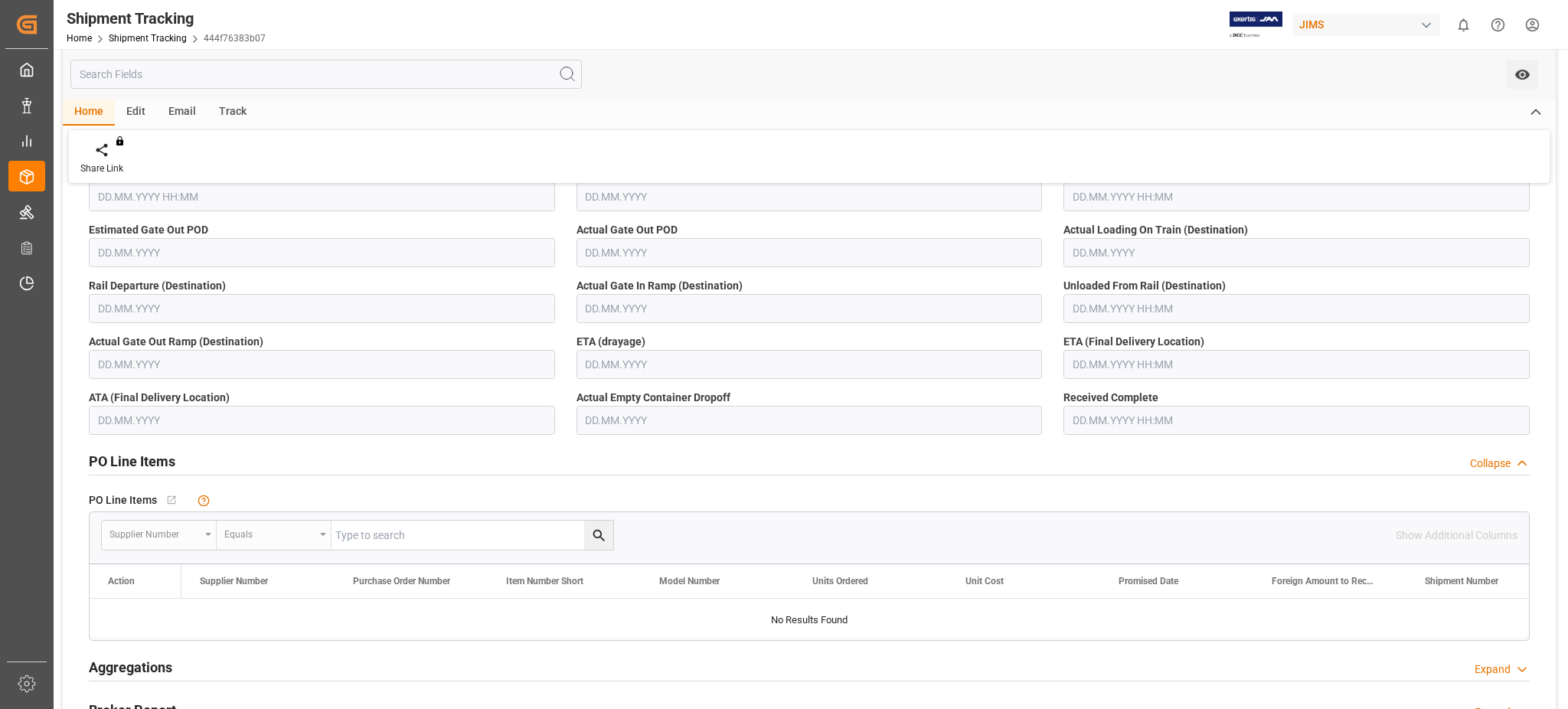
click at [172, 454] on h2 "PO Line Items" at bounding box center [132, 460] width 86 height 20
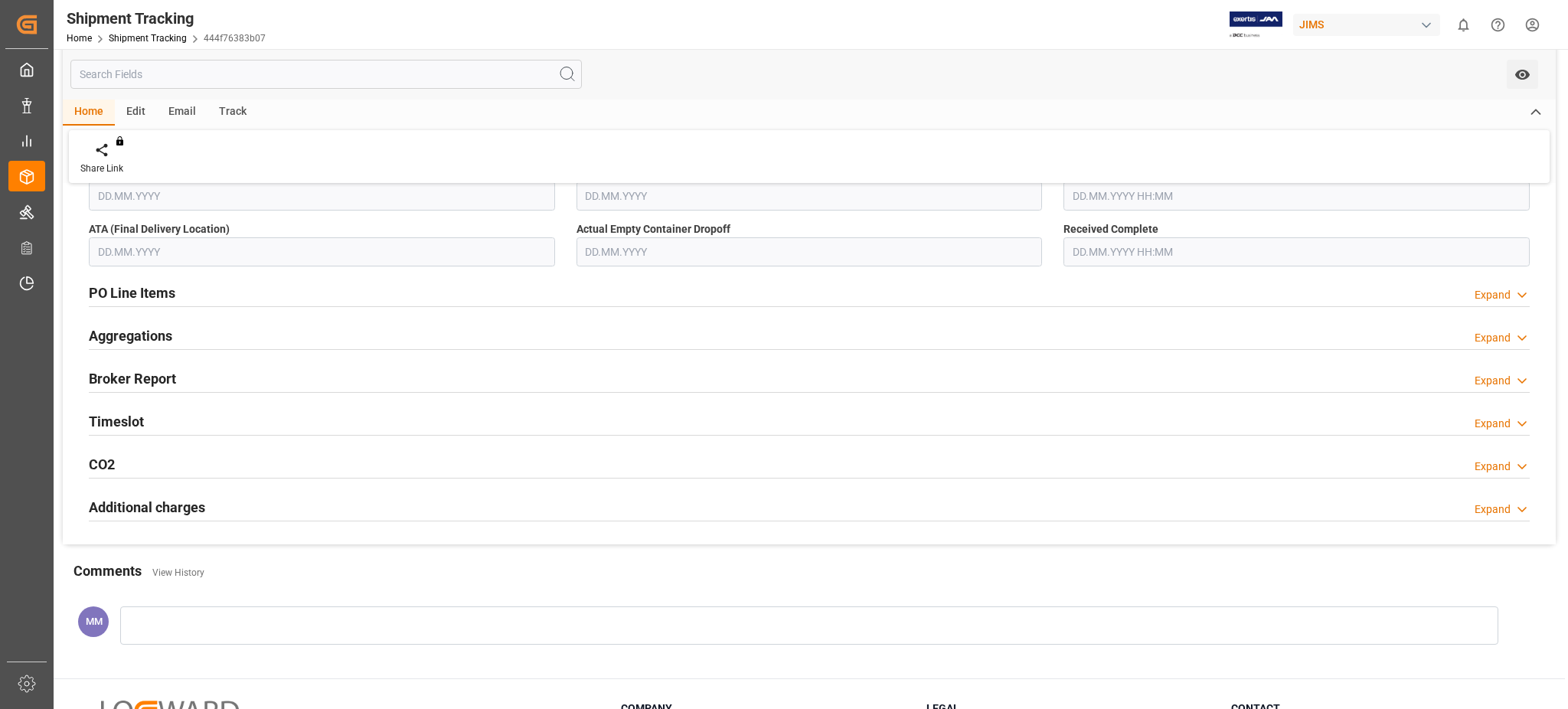
scroll to position [613, 0]
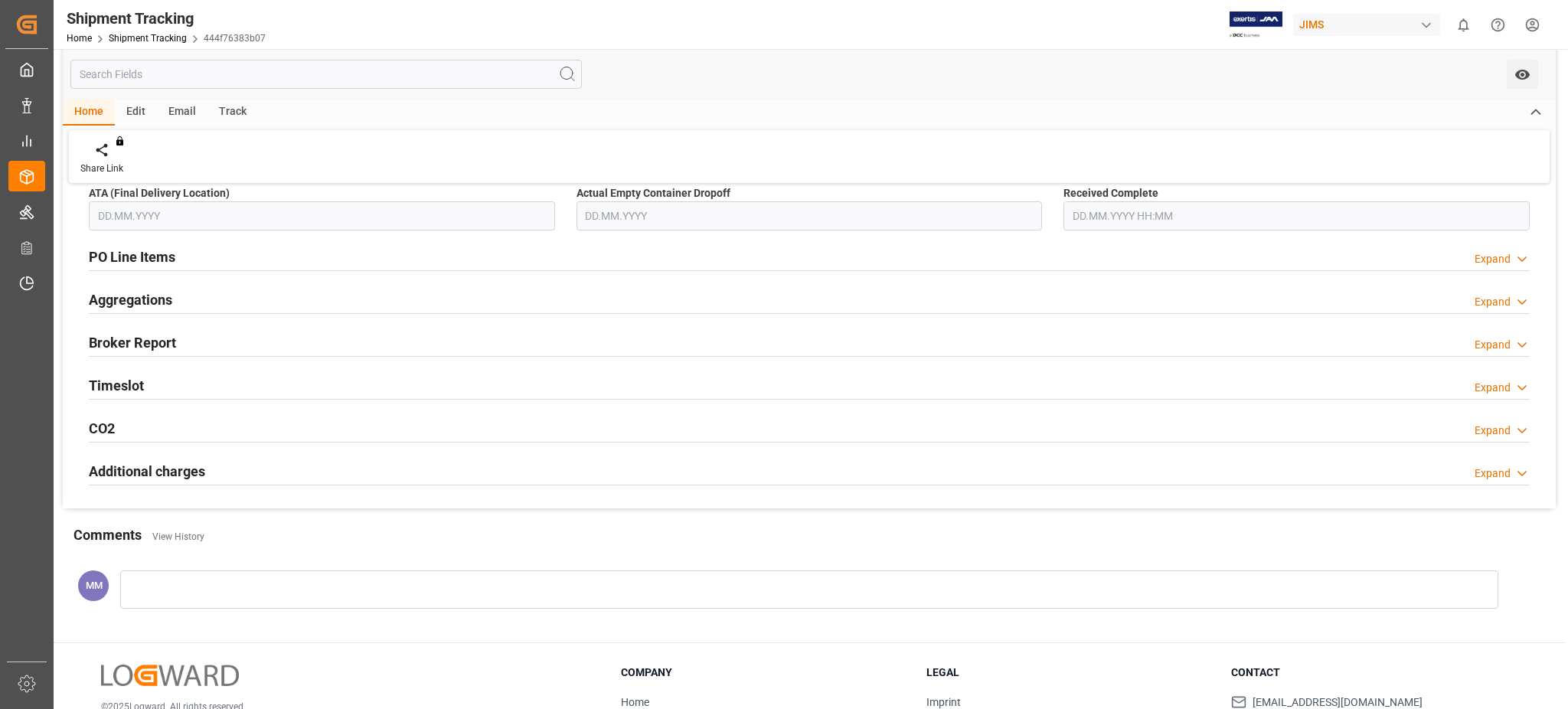
click at [161, 391] on div "Timeslot Expand" at bounding box center [809, 384] width 1441 height 29
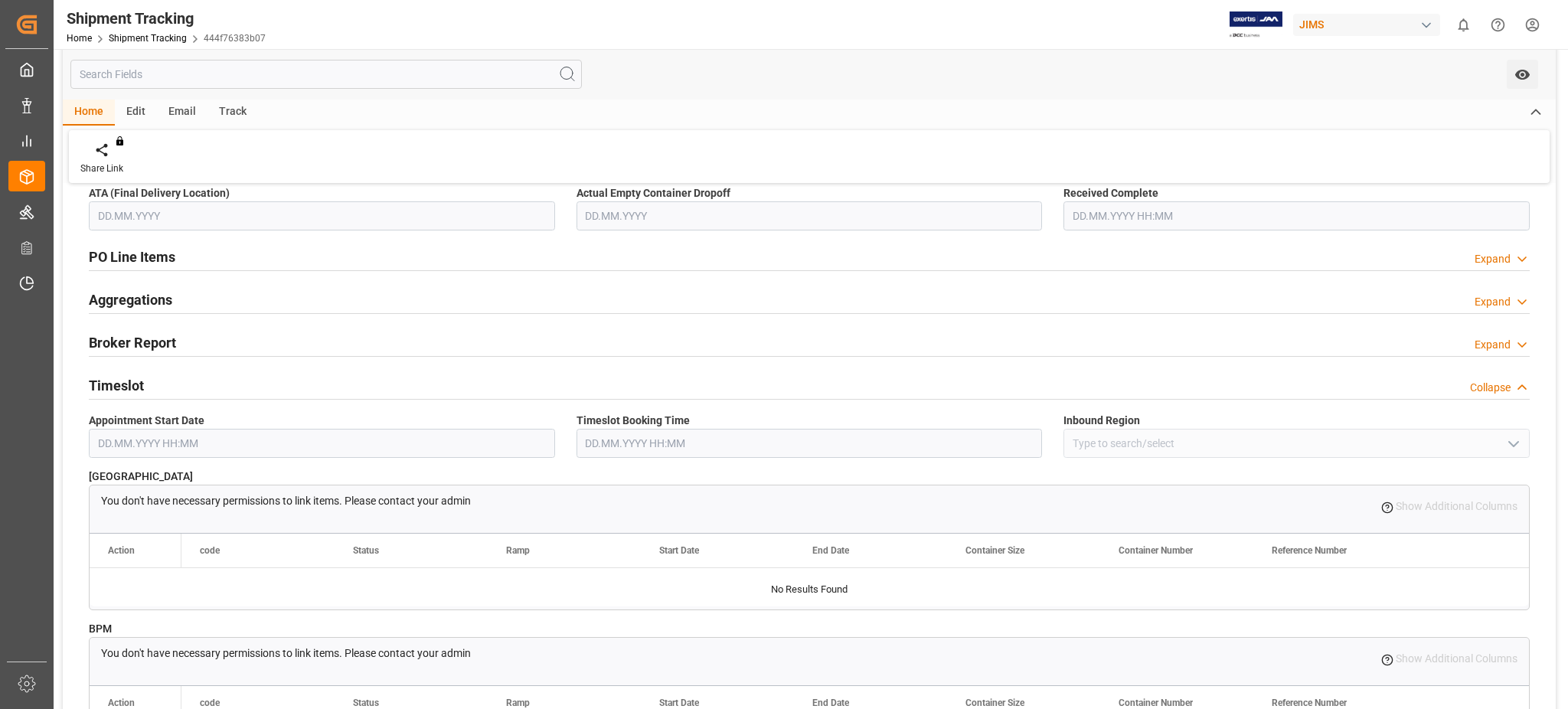
click at [161, 391] on div "Timeslot Collapse" at bounding box center [809, 384] width 1441 height 29
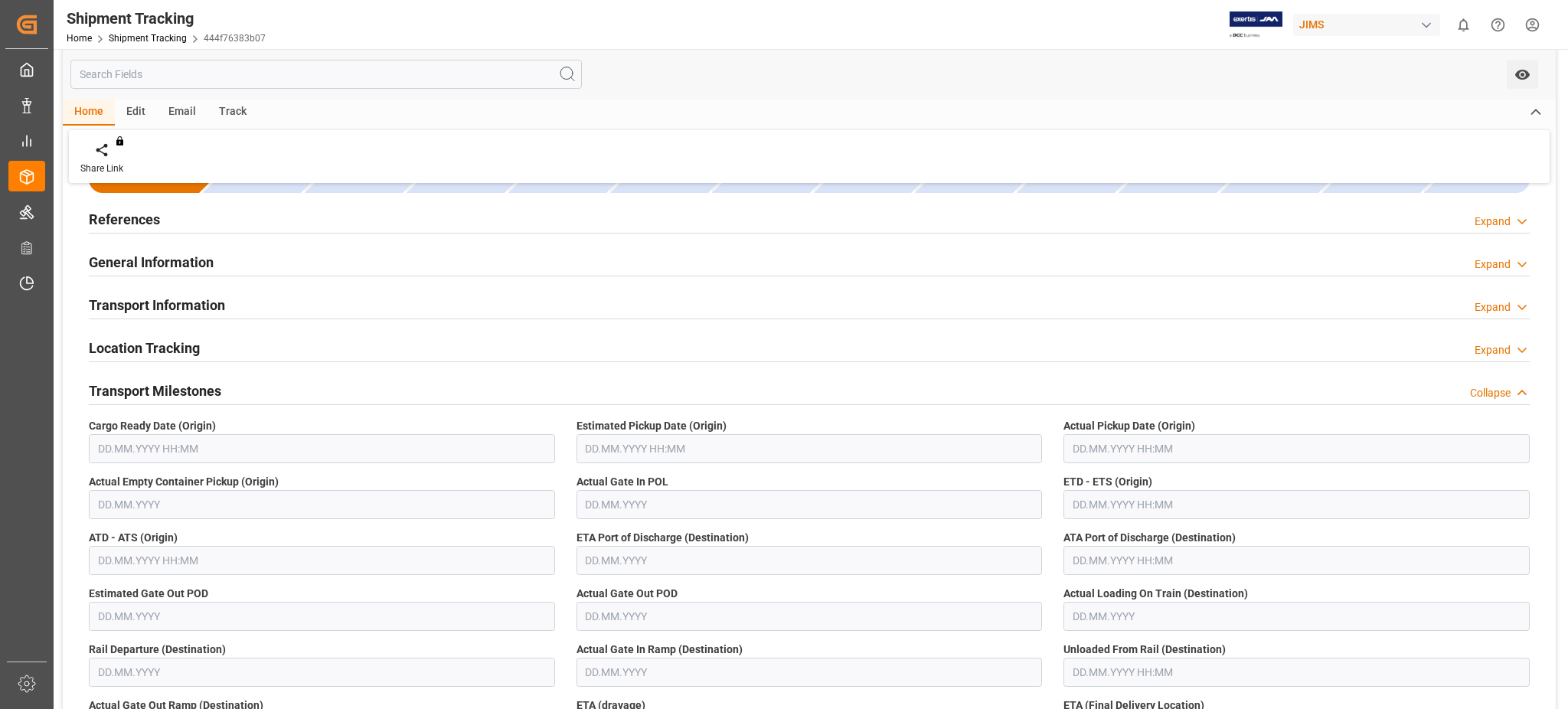
scroll to position [0, 0]
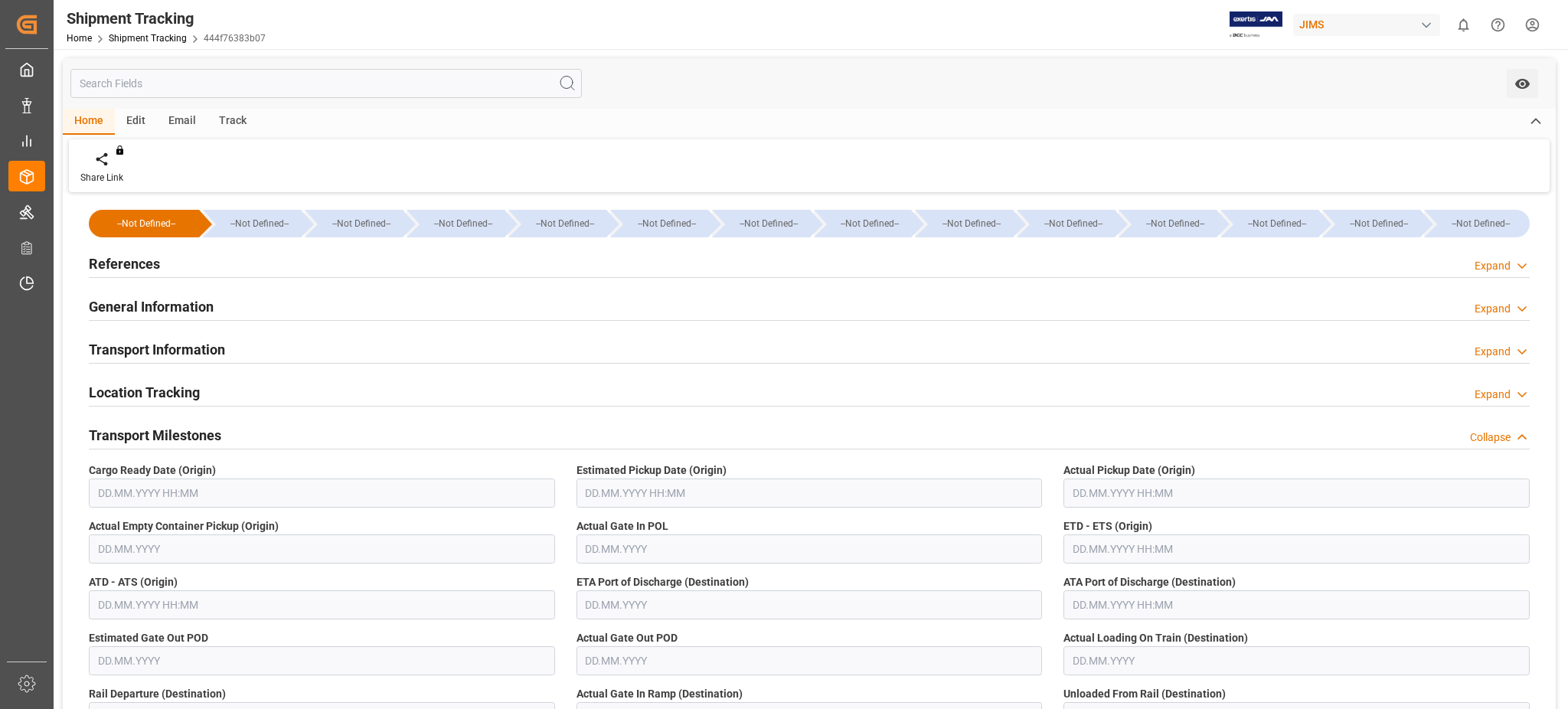
click at [161, 303] on h2 "General Information" at bounding box center [151, 306] width 125 height 20
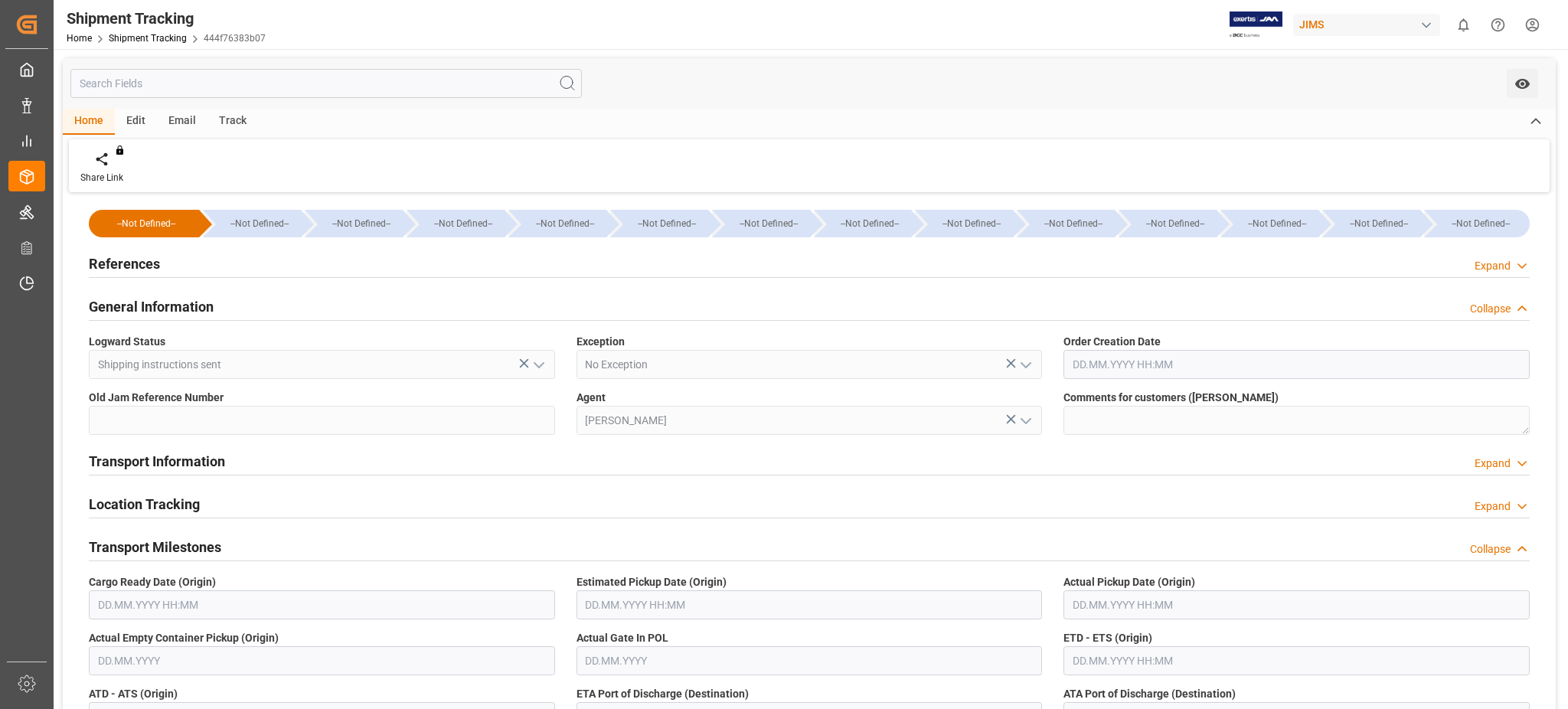
click at [161, 303] on h2 "General Information" at bounding box center [151, 306] width 125 height 20
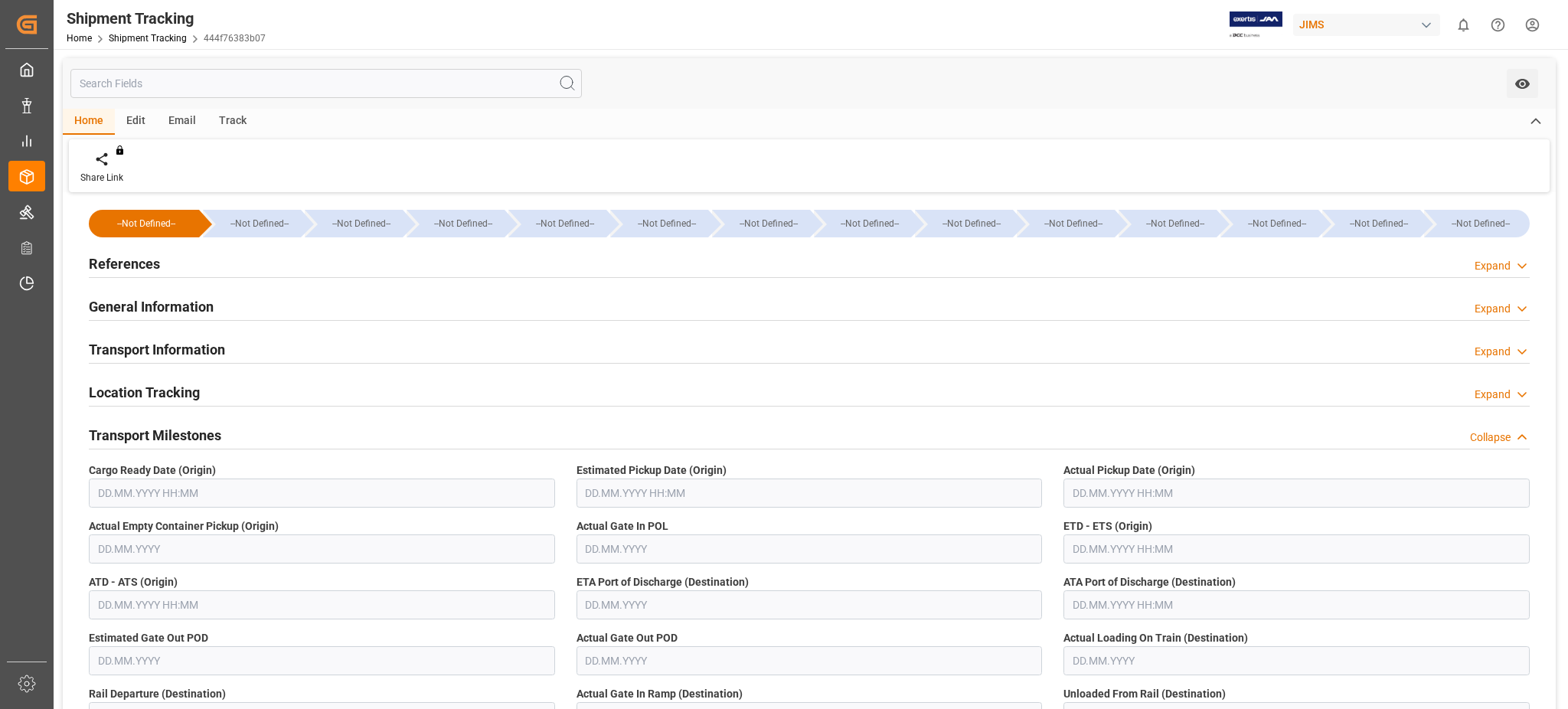
click at [172, 343] on h2 "Transport Information" at bounding box center [157, 349] width 136 height 20
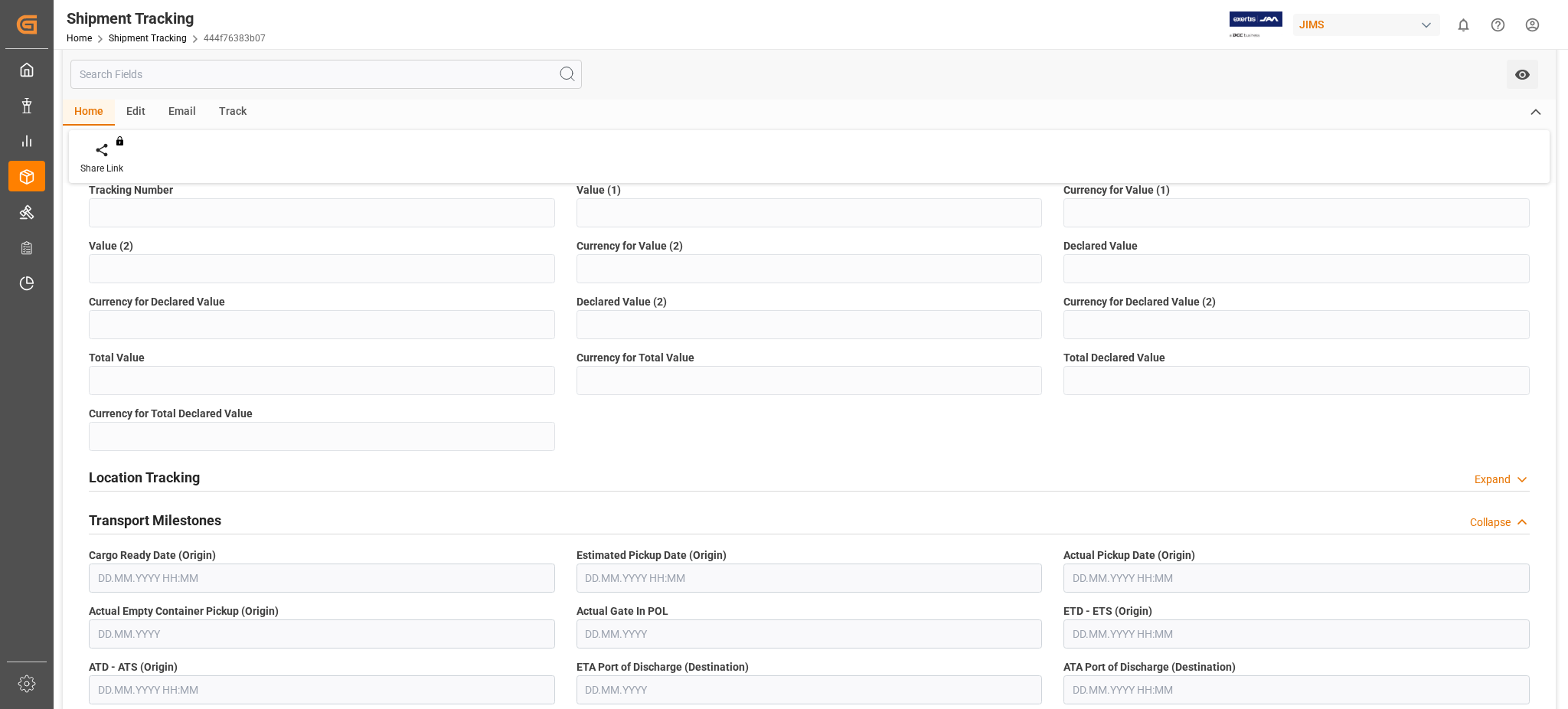
scroll to position [510, 0]
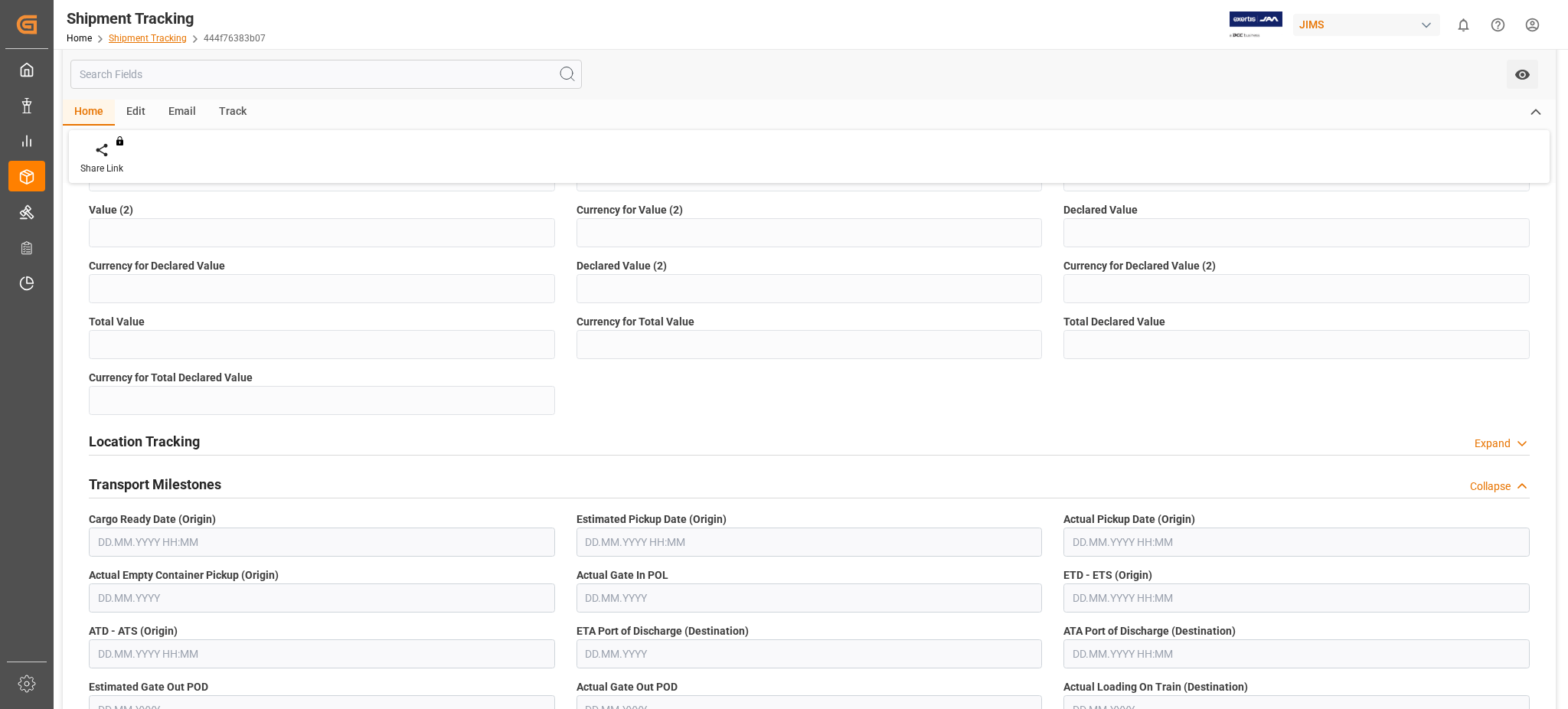
click at [150, 38] on link "Shipment Tracking" at bounding box center [148, 38] width 78 height 11
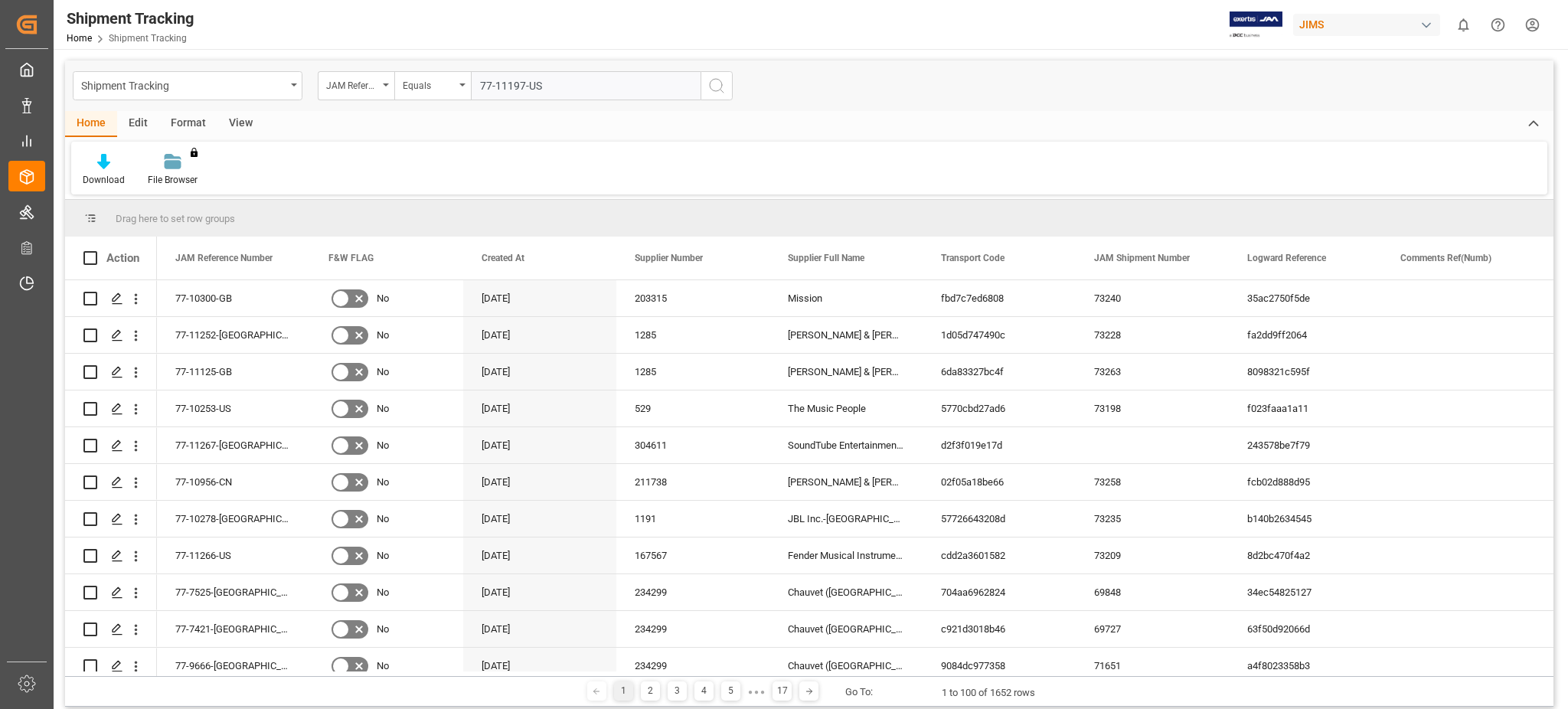
type input "77-11197-US"
click at [719, 87] on icon "search button" at bounding box center [716, 86] width 19 height 19
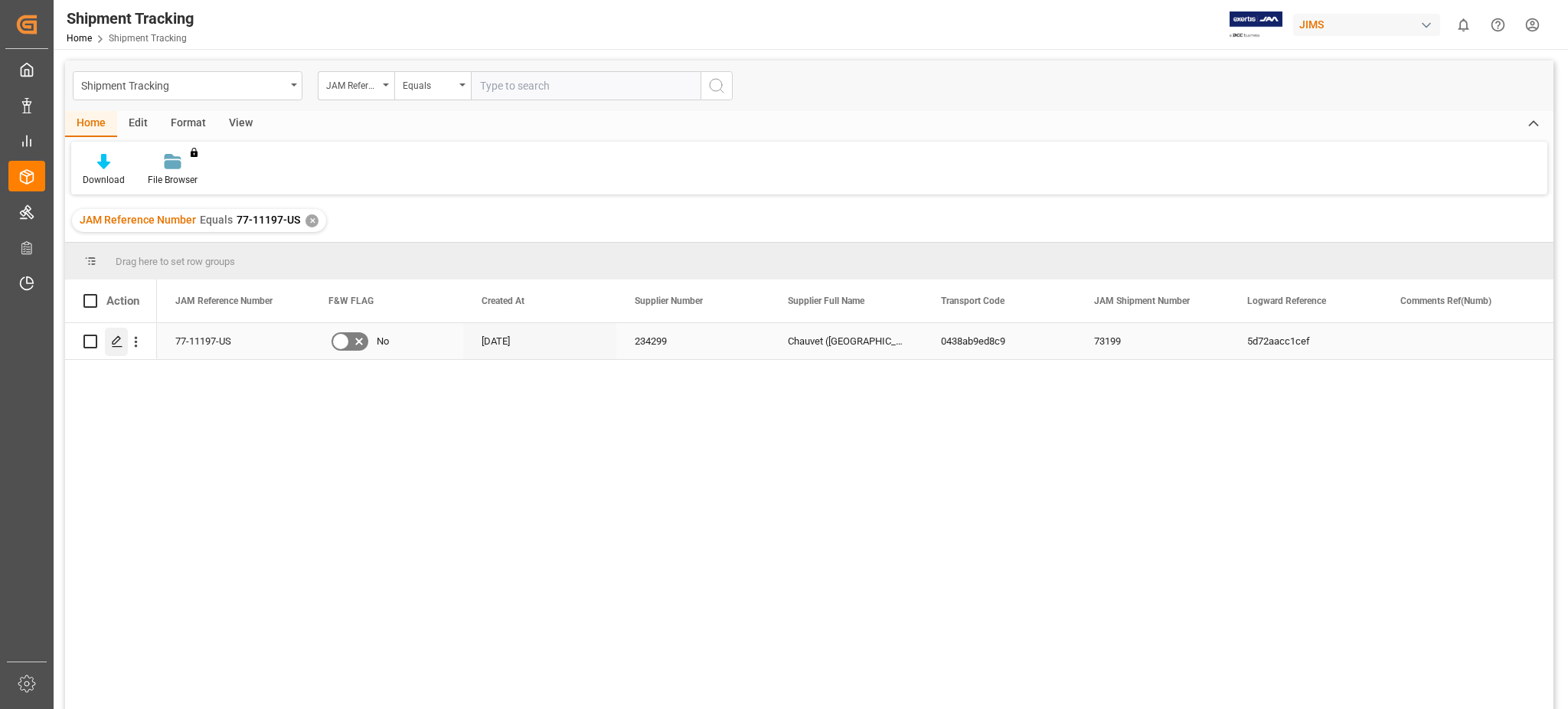
click at [110, 338] on div "Press SPACE to select this row." at bounding box center [117, 342] width 23 height 29
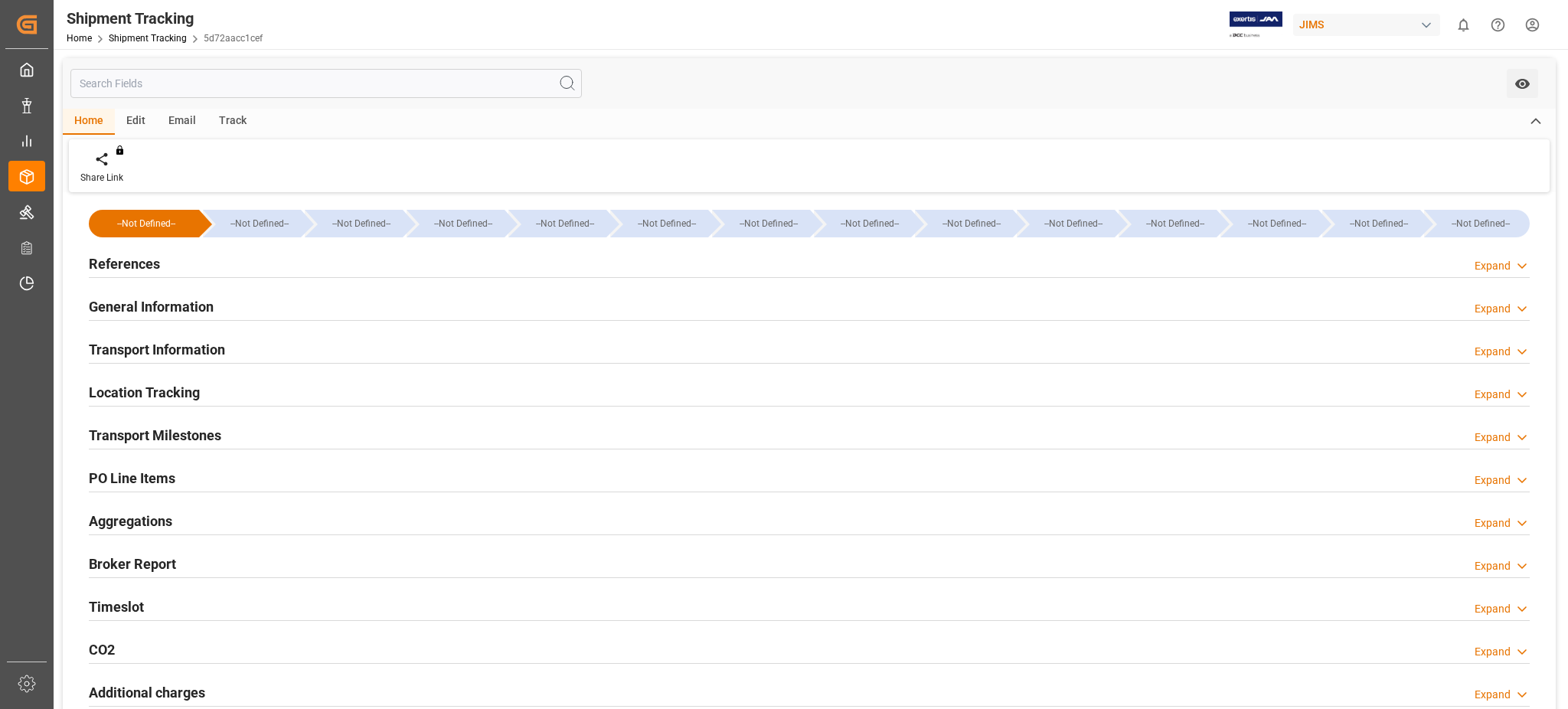
type input "[DATE] 00:00"
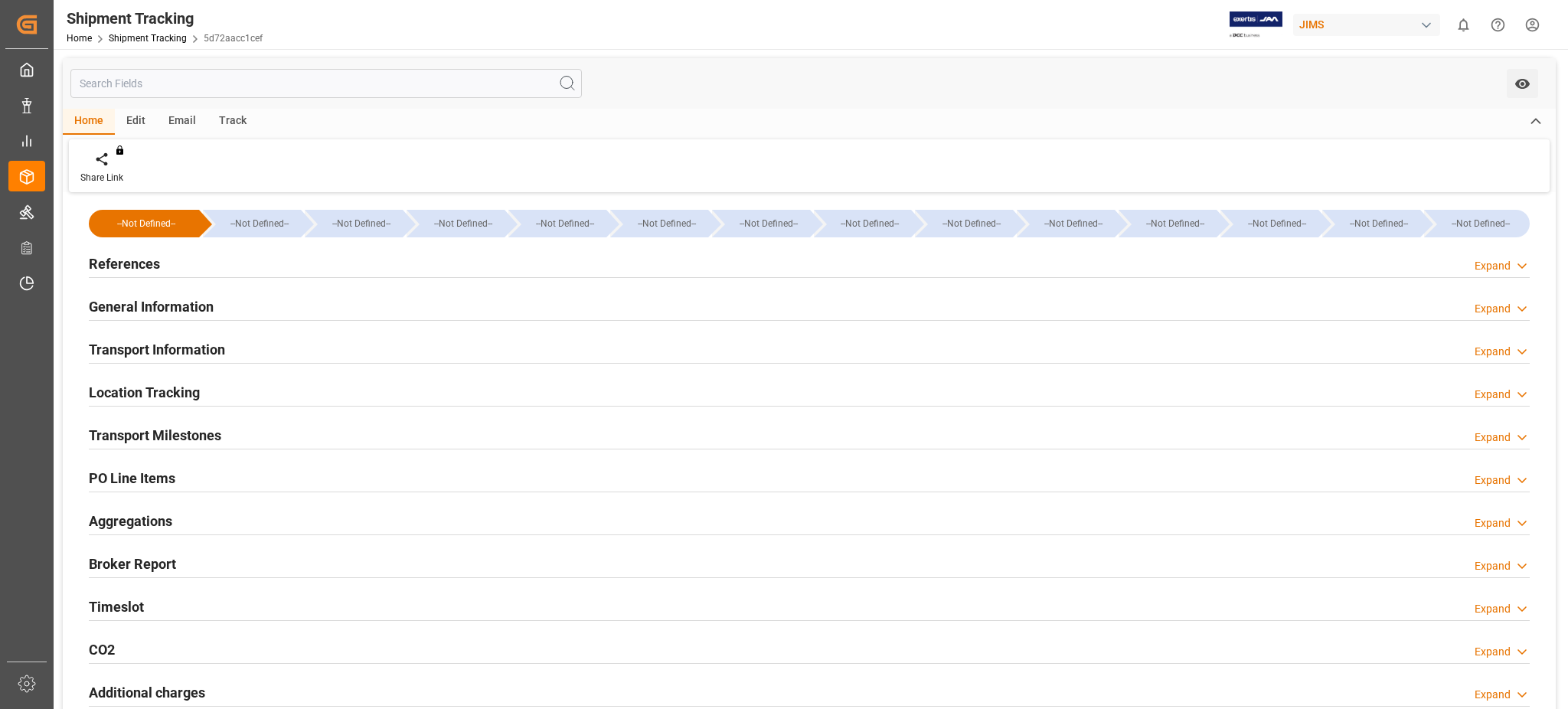
type input "[DATE] 10:30"
type input "[DATE] 14:27"
click at [175, 434] on h2 "Transport Milestones" at bounding box center [155, 435] width 133 height 20
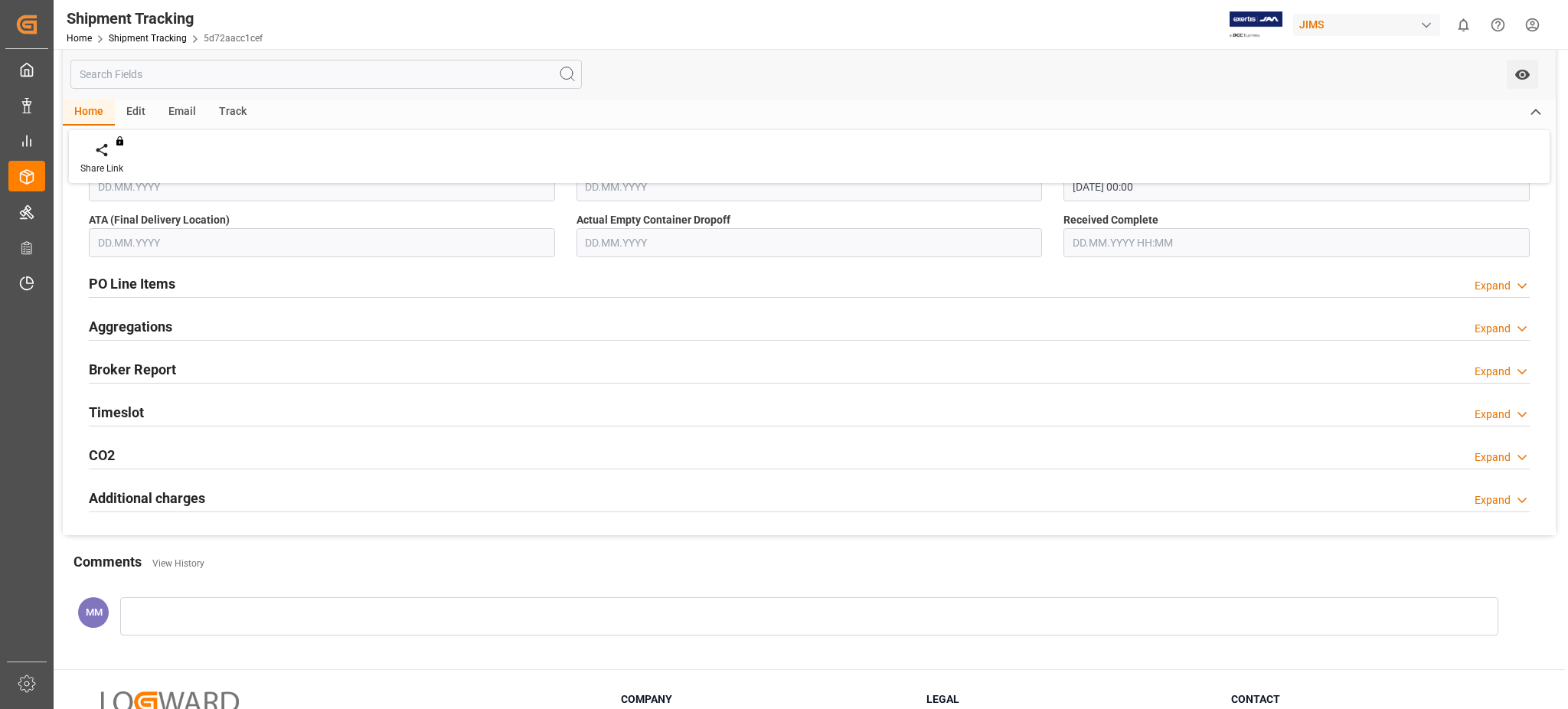
scroll to position [613, 0]
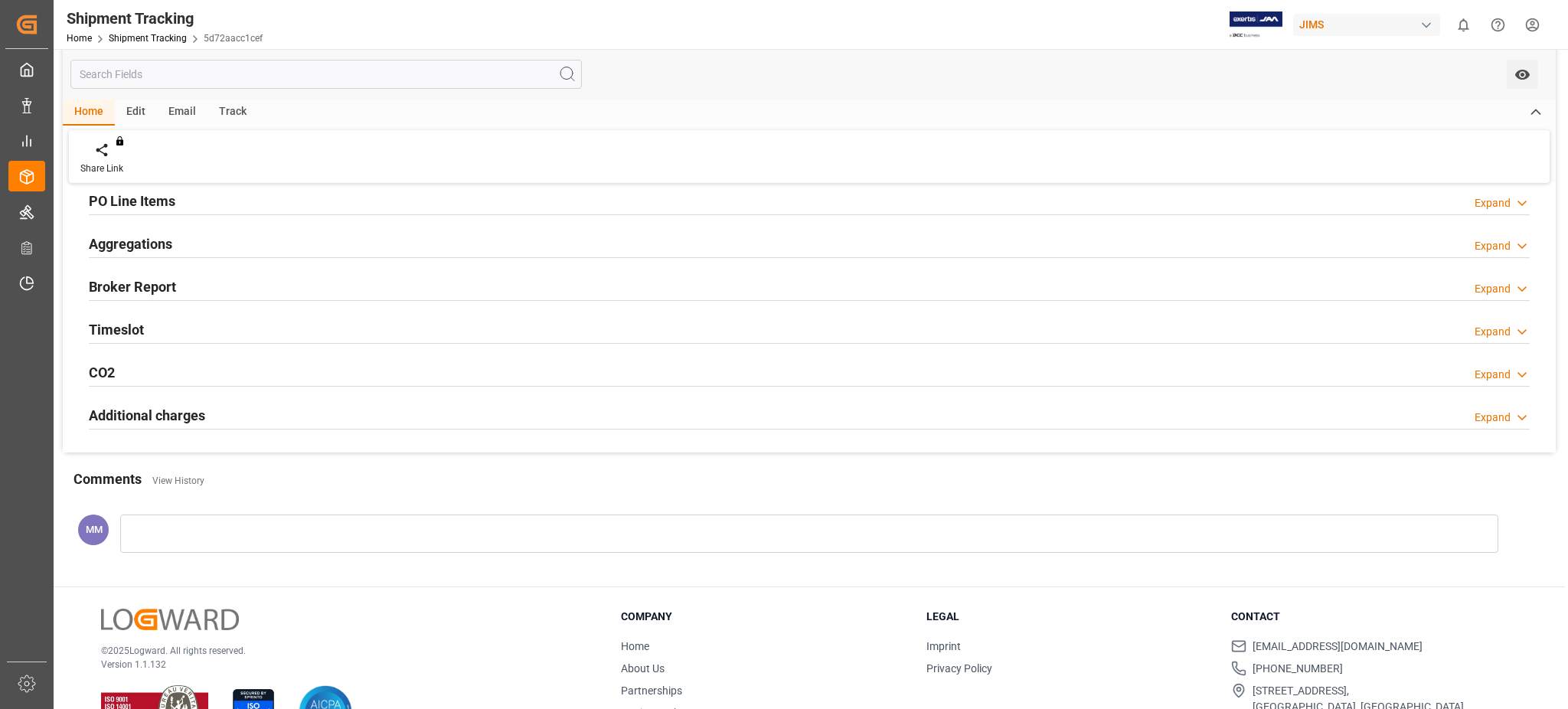
click at [142, 323] on h2 "Timeslot" at bounding box center [117, 329] width 55 height 20
